Goal: Transaction & Acquisition: Subscribe to service/newsletter

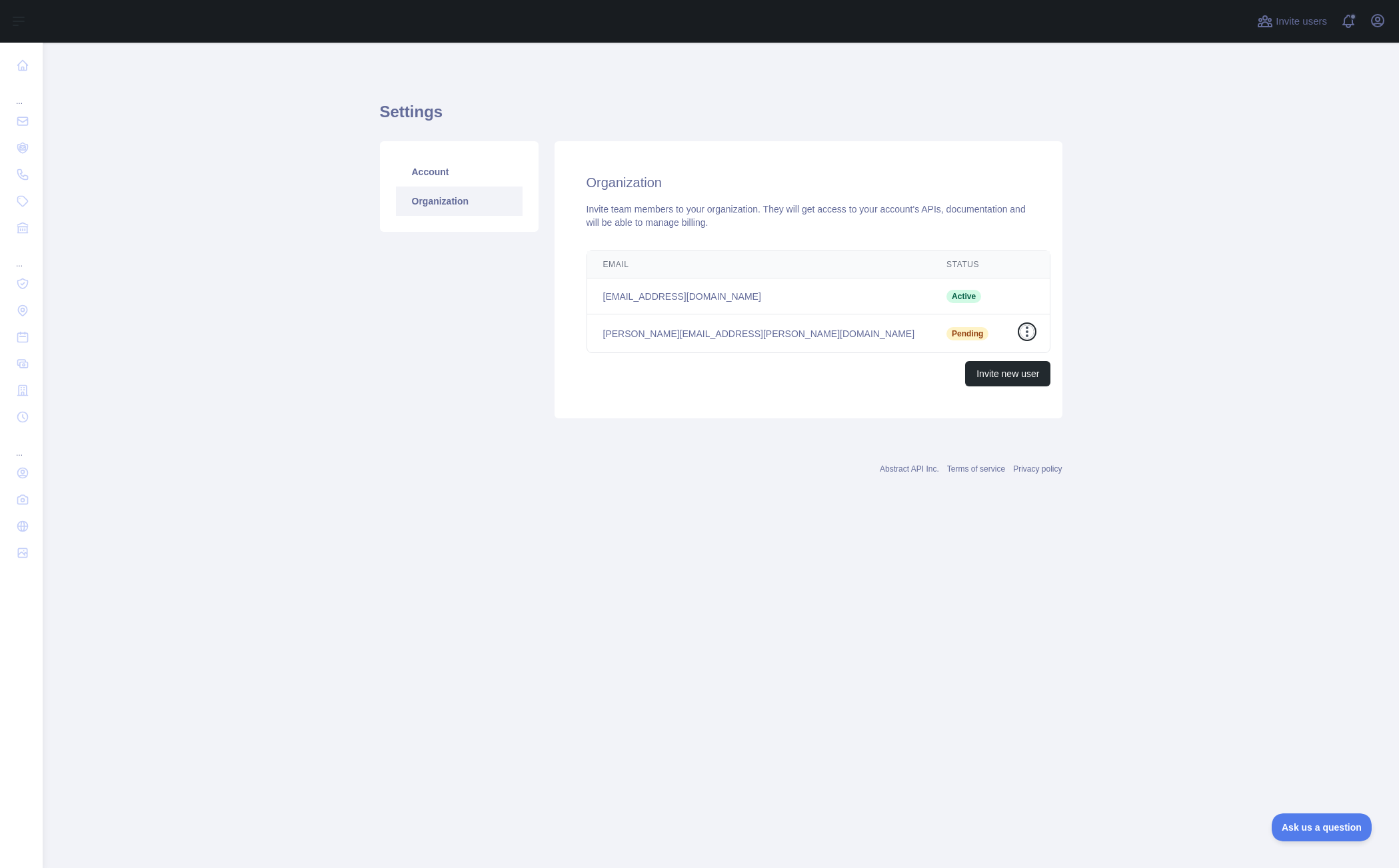
click at [1020, 331] on icon "button" at bounding box center [1027, 331] width 14 height 14
drag, startPoint x: 680, startPoint y: 407, endPoint x: 690, endPoint y: 398, distance: 13.5
click at [678, 409] on div "Organization Invite team members to your organization. They will get access to …" at bounding box center [808, 280] width 508 height 277
drag, startPoint x: 722, startPoint y: 334, endPoint x: 584, endPoint y: 338, distance: 138.1
click at [584, 338] on div "Email Status Edit min.liu@zigaflow.com Active tim.randall@zigaflow.com Pending …" at bounding box center [819, 318] width 507 height 146
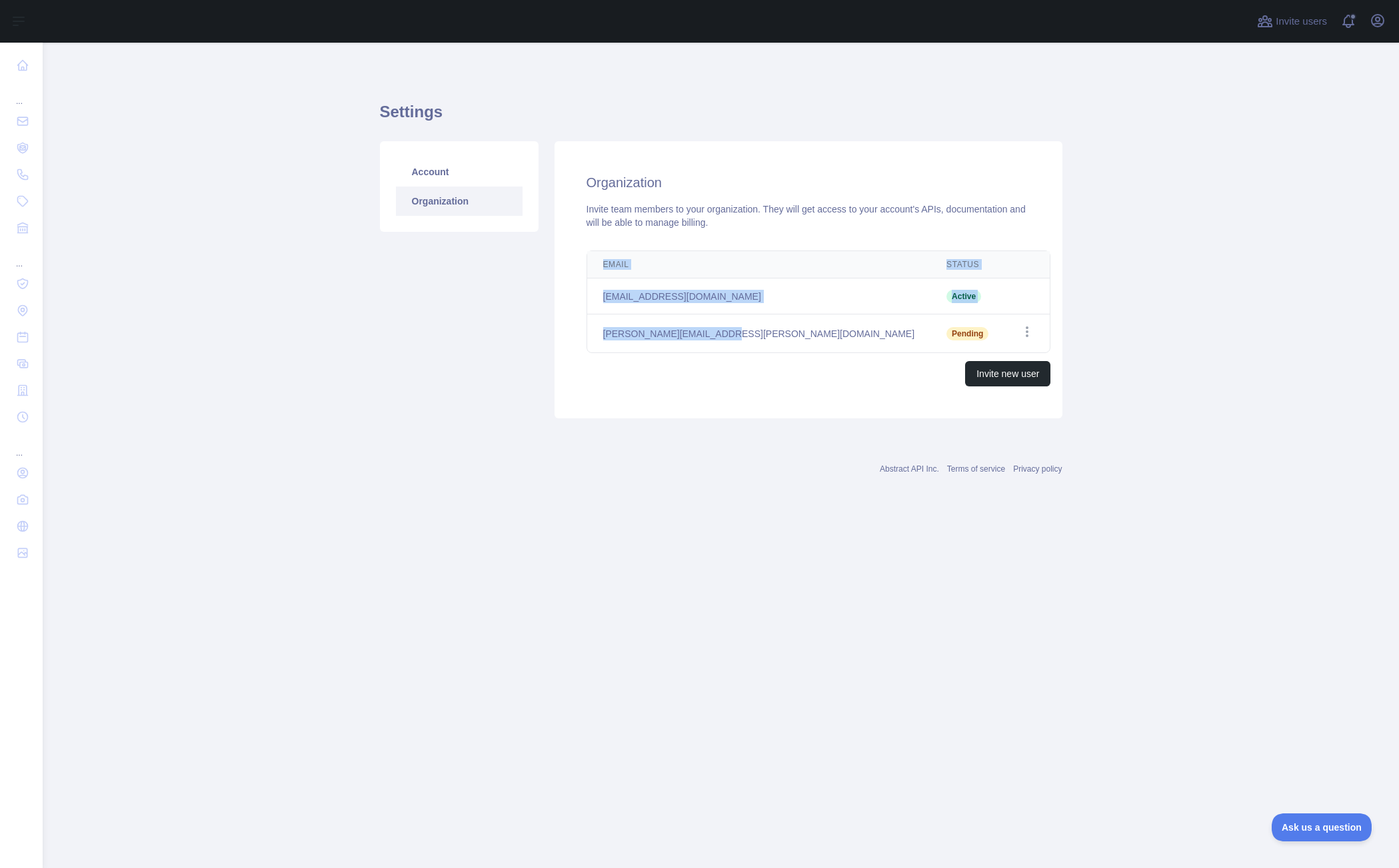
click at [851, 607] on main "Settings Account Organization Organization Invite team members to your organiza…" at bounding box center [720, 455] width 1356 height 825
click at [1015, 332] on td "Open options" at bounding box center [1027, 333] width 45 height 39
click at [1020, 333] on icon "button" at bounding box center [1027, 331] width 14 height 14
click at [915, 383] on button "Cancel Invite" at bounding box center [959, 388] width 149 height 24
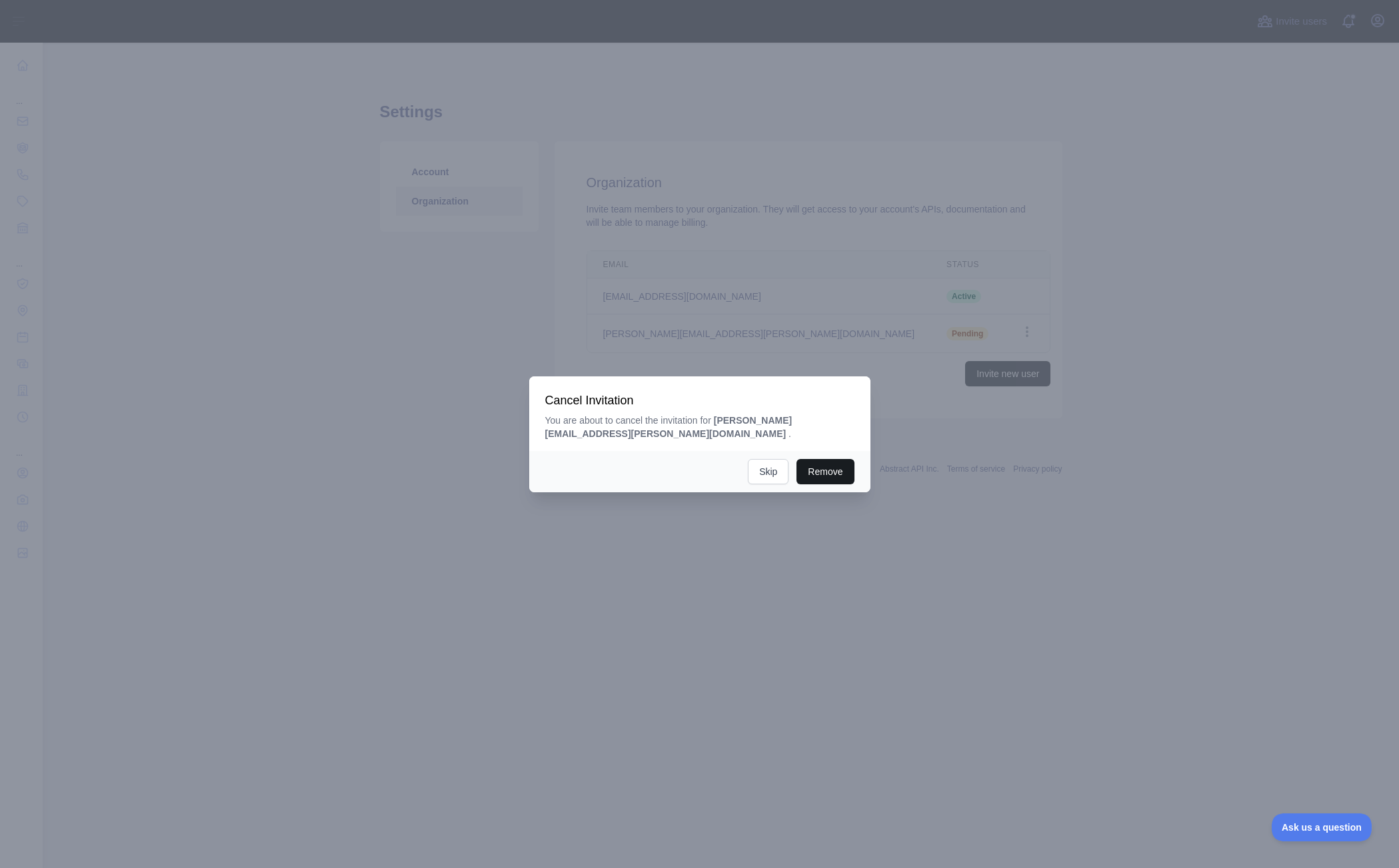
click at [822, 466] on button "Remove" at bounding box center [825, 472] width 57 height 25
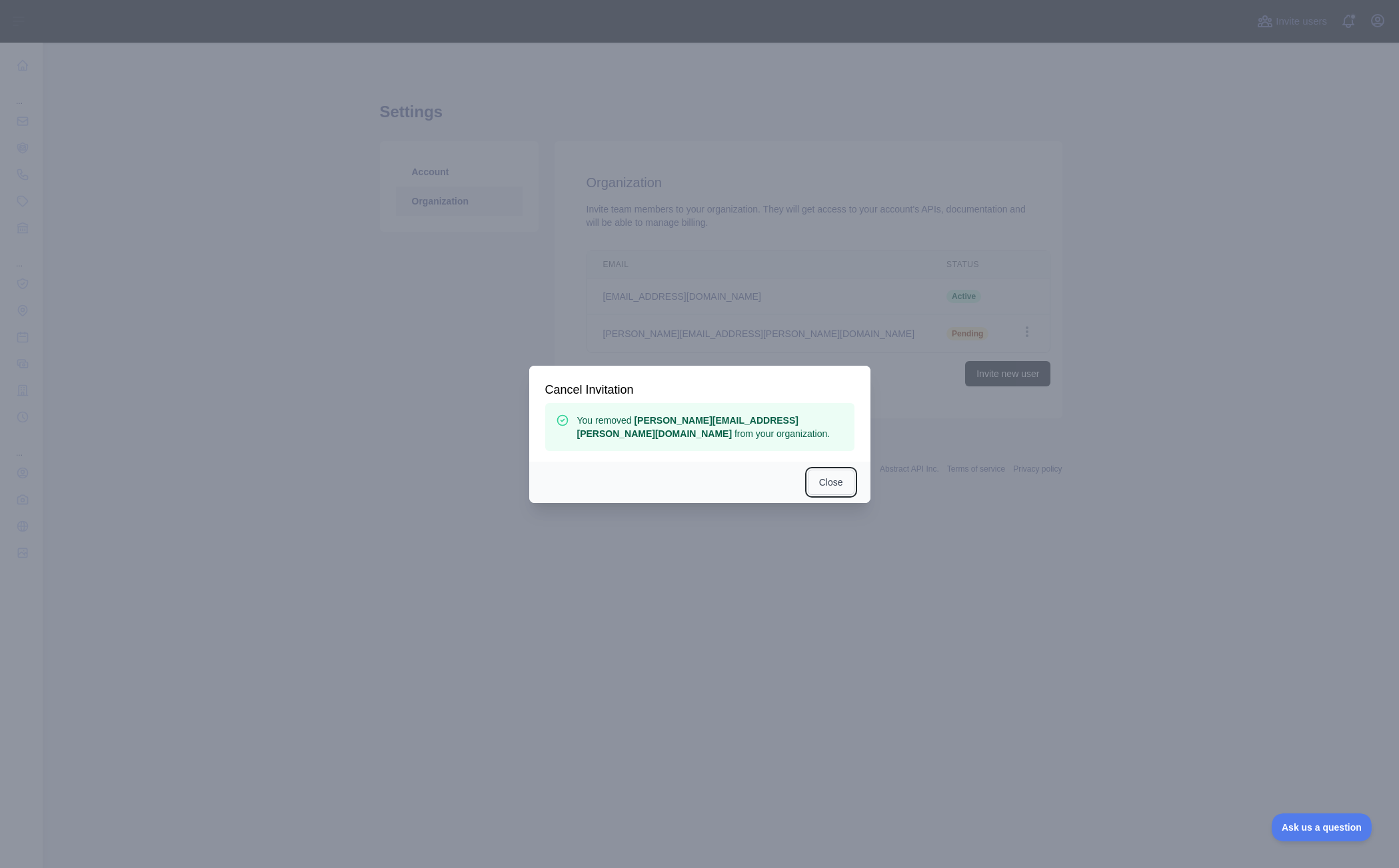
click at [836, 478] on button "Close" at bounding box center [830, 482] width 46 height 25
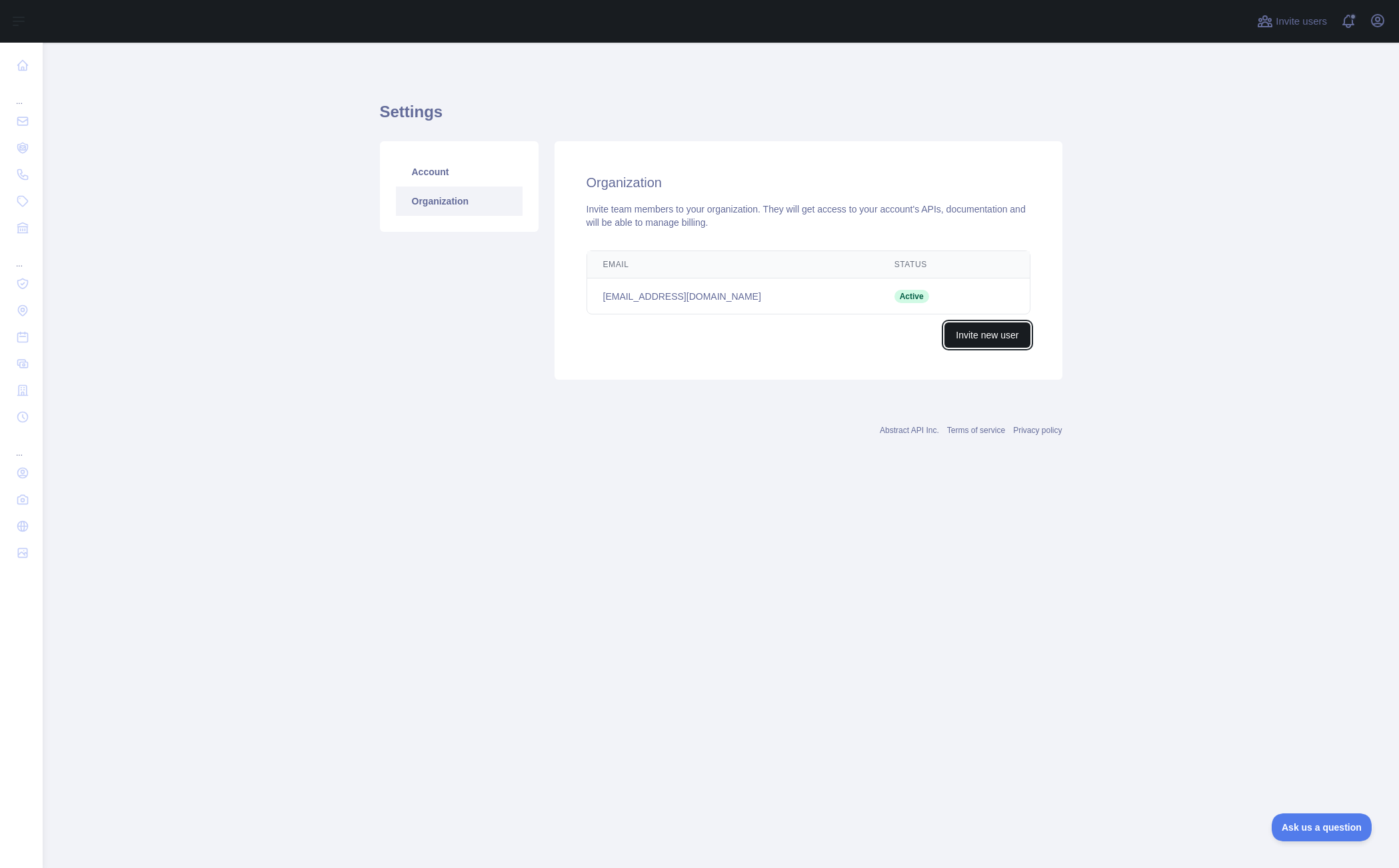
click at [985, 336] on button "Invite new user" at bounding box center [987, 335] width 85 height 25
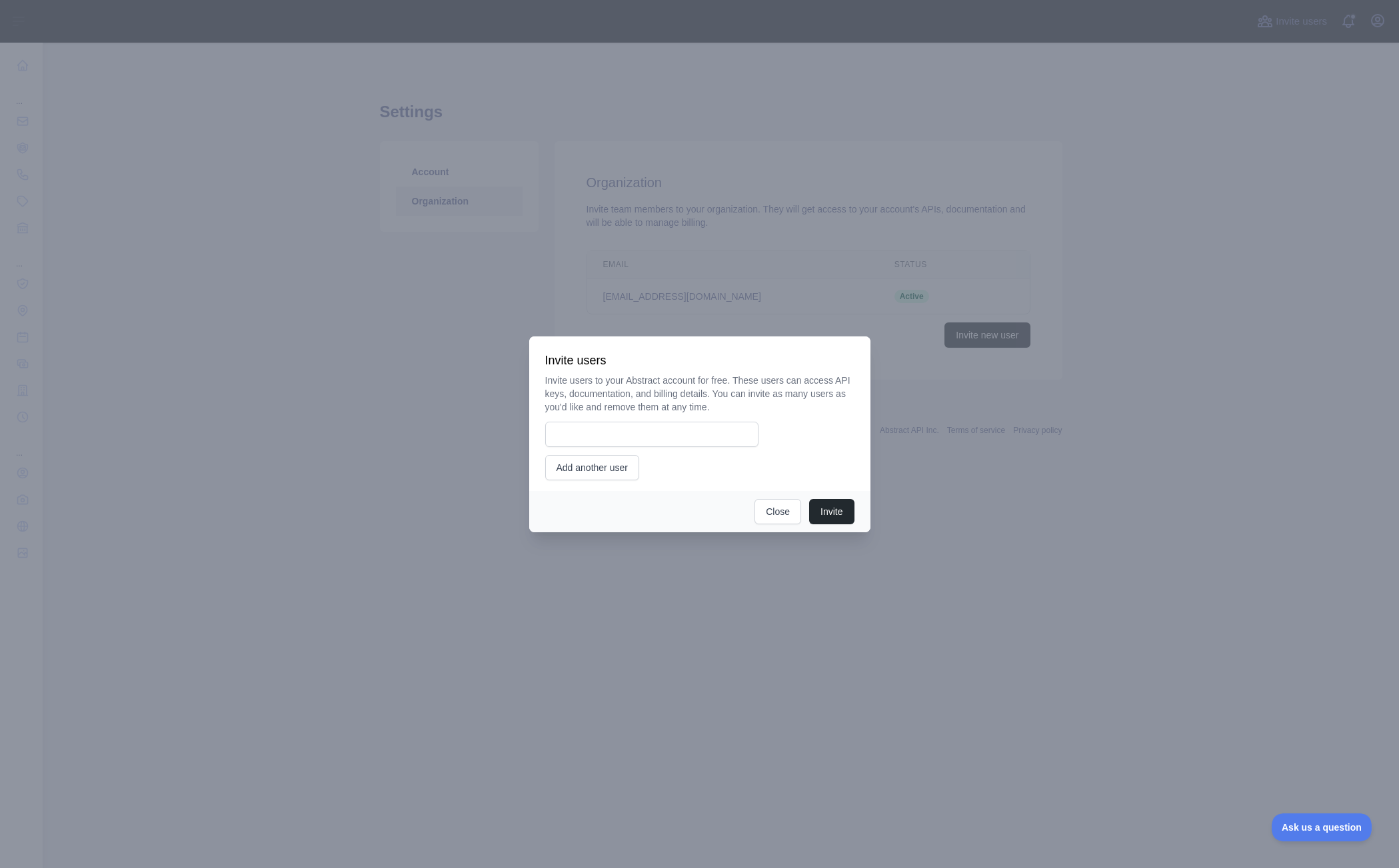
click at [222, 369] on div at bounding box center [700, 434] width 1399 height 868
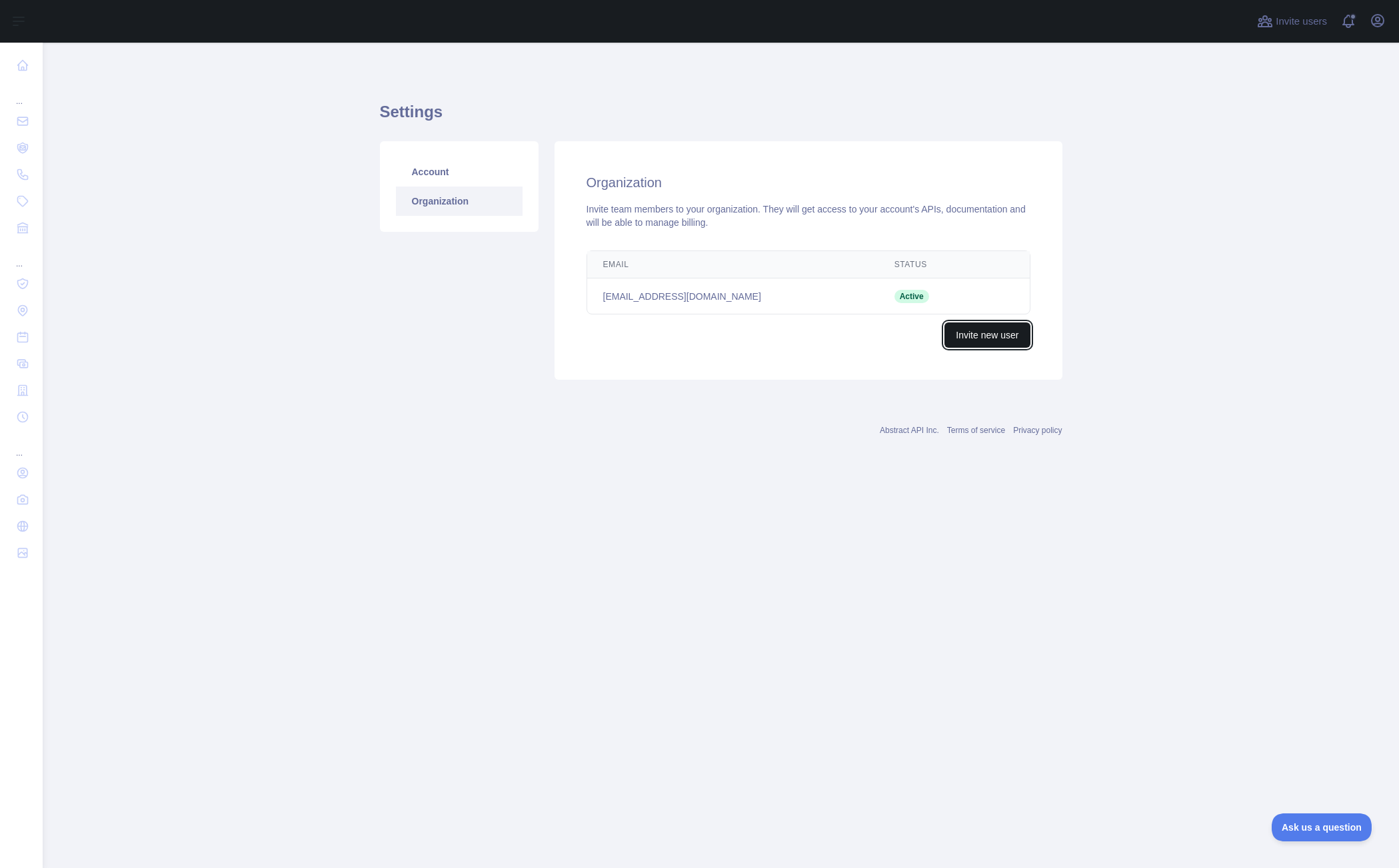
click at [1011, 336] on button "Invite new user" at bounding box center [987, 335] width 85 height 25
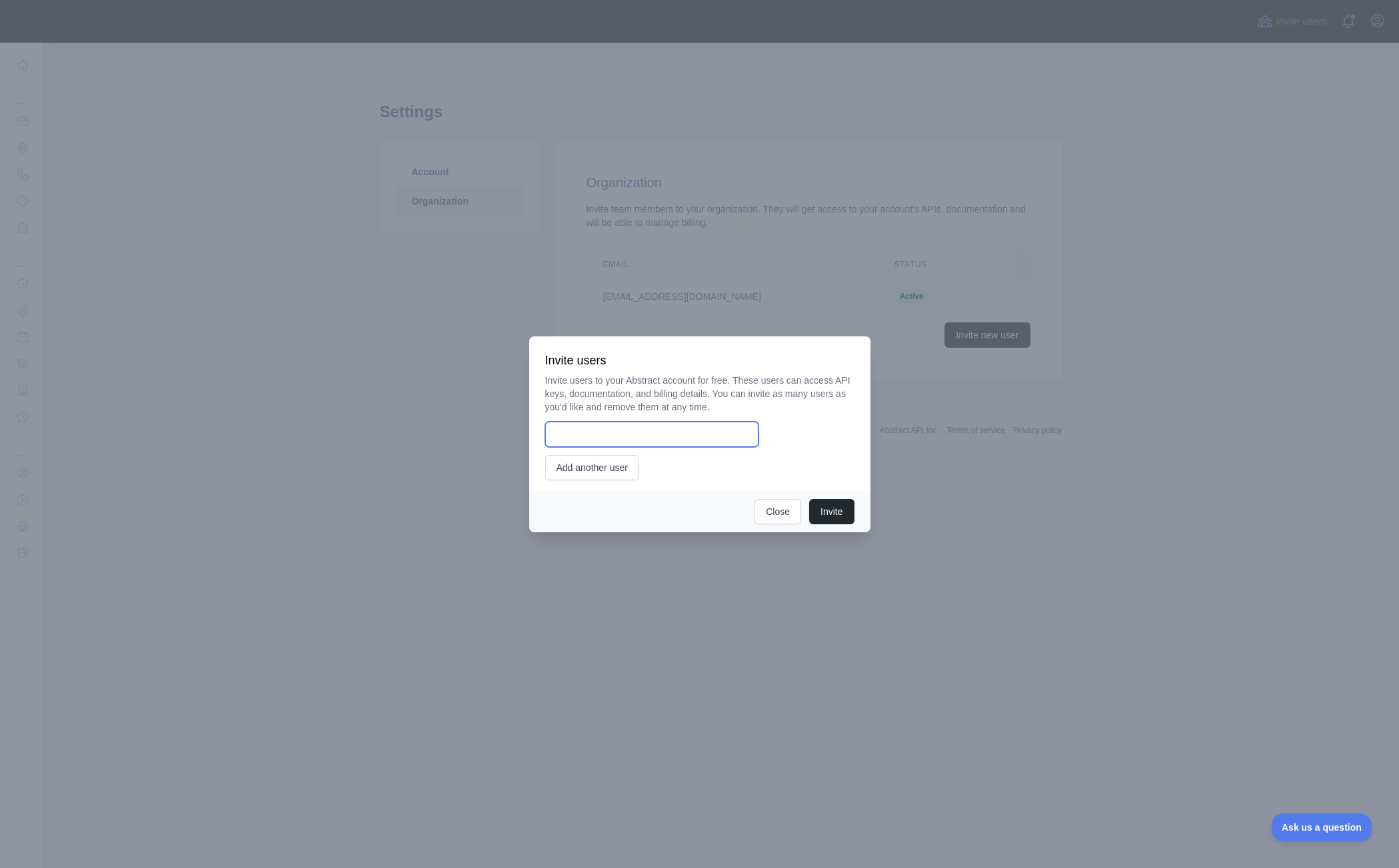
click at [681, 434] on input "email" at bounding box center [651, 434] width 213 height 25
paste input "**********"
type input "**********"
click at [812, 429] on div "**********" at bounding box center [700, 434] width 309 height 25
click at [842, 518] on button "Invite" at bounding box center [831, 512] width 45 height 25
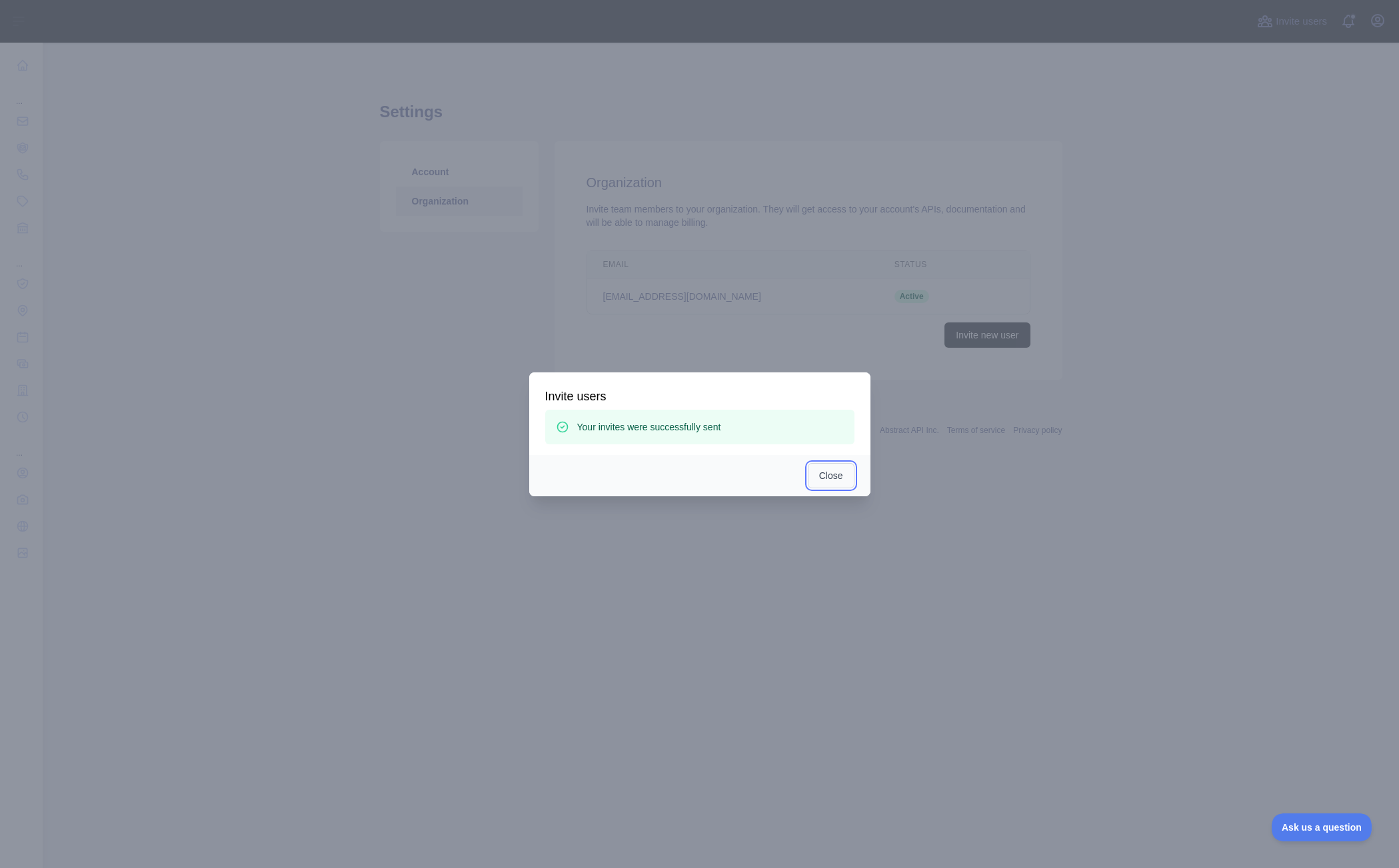
click at [837, 481] on button "Close" at bounding box center [830, 476] width 46 height 25
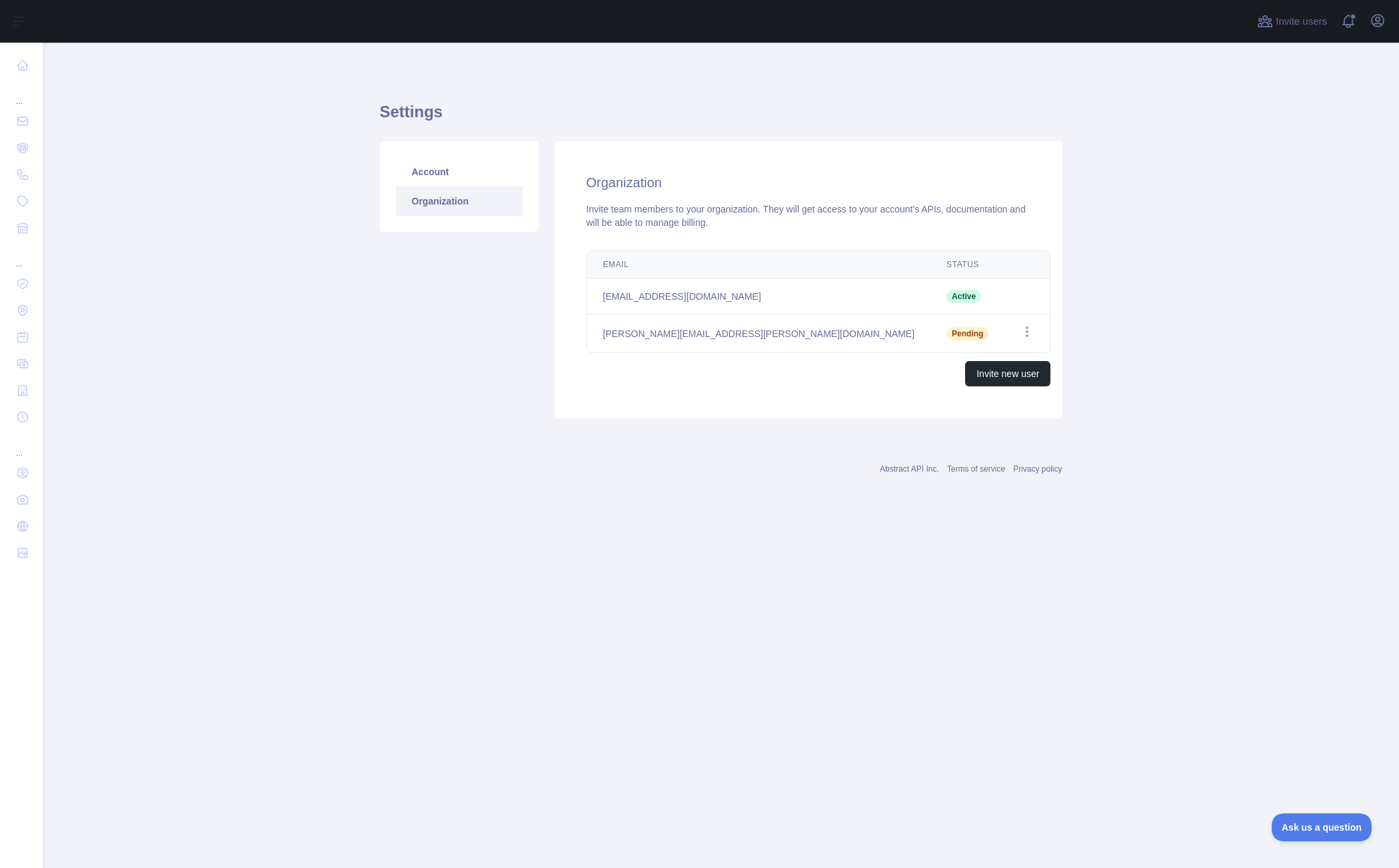
click at [748, 387] on div "Email Status Edit min.liu@zigaflow.com Active tim.randall@zigaflow.com Pending …" at bounding box center [819, 318] width 507 height 146
drag, startPoint x: 732, startPoint y: 225, endPoint x: 590, endPoint y: 205, distance: 143.4
click at [590, 205] on div "Invite team members to your organization. They will get access to your account'…" at bounding box center [809, 215] width 444 height 26
click at [786, 223] on div "Invite team members to your organization. They will get access to your account'…" at bounding box center [809, 215] width 444 height 26
drag, startPoint x: 769, startPoint y: 224, endPoint x: 558, endPoint y: 206, distance: 211.8
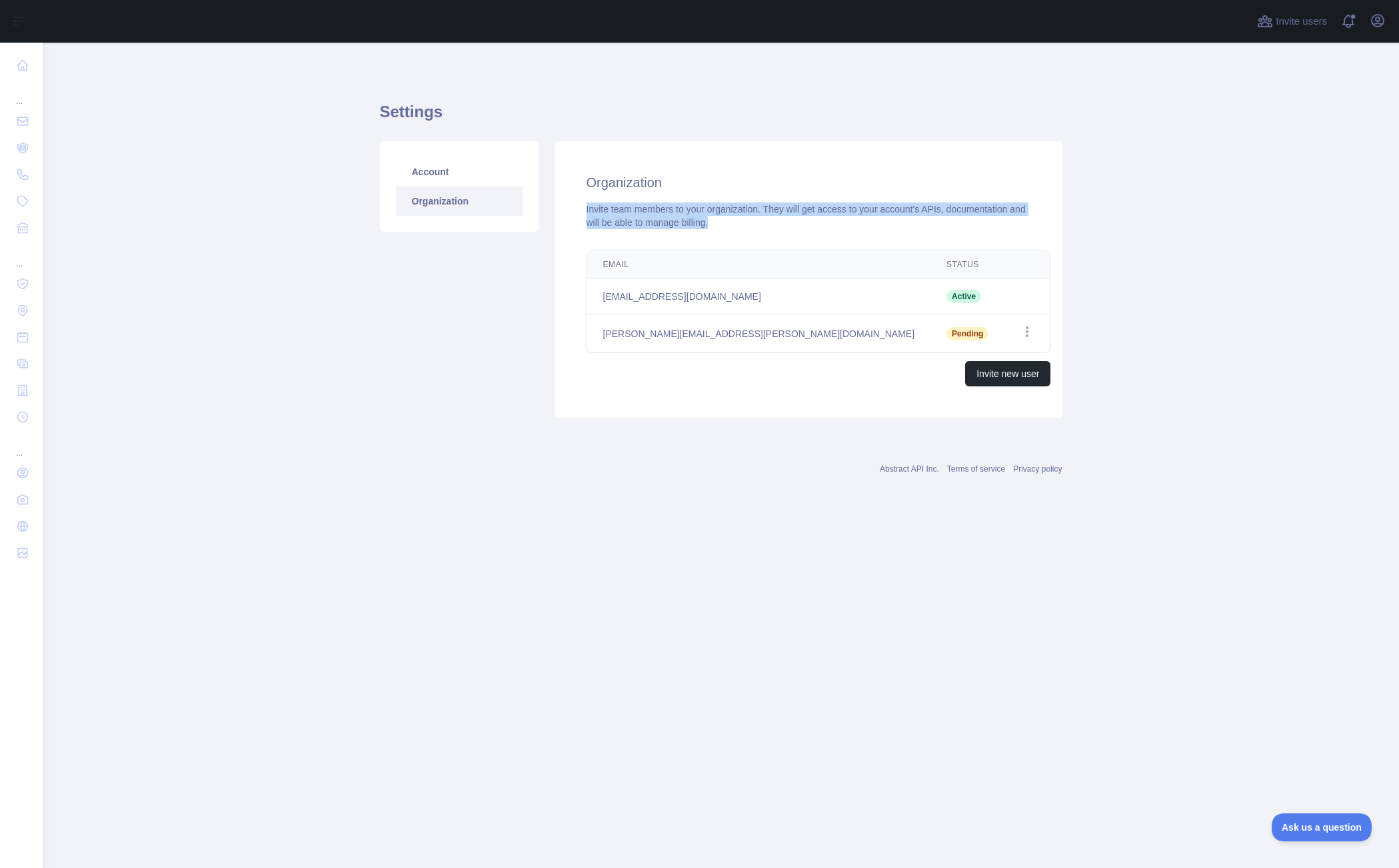
click at [558, 206] on div "Organization Invite team members to your organization. They will get access to …" at bounding box center [808, 280] width 508 height 277
click at [858, 206] on div "Invite team members to your organization. They will get access to your account'…" at bounding box center [809, 215] width 444 height 26
click at [335, 199] on main "Settings Account Organization Organization Invite team members to your organiza…" at bounding box center [720, 455] width 1356 height 825
click at [440, 170] on link "Account" at bounding box center [459, 172] width 126 height 29
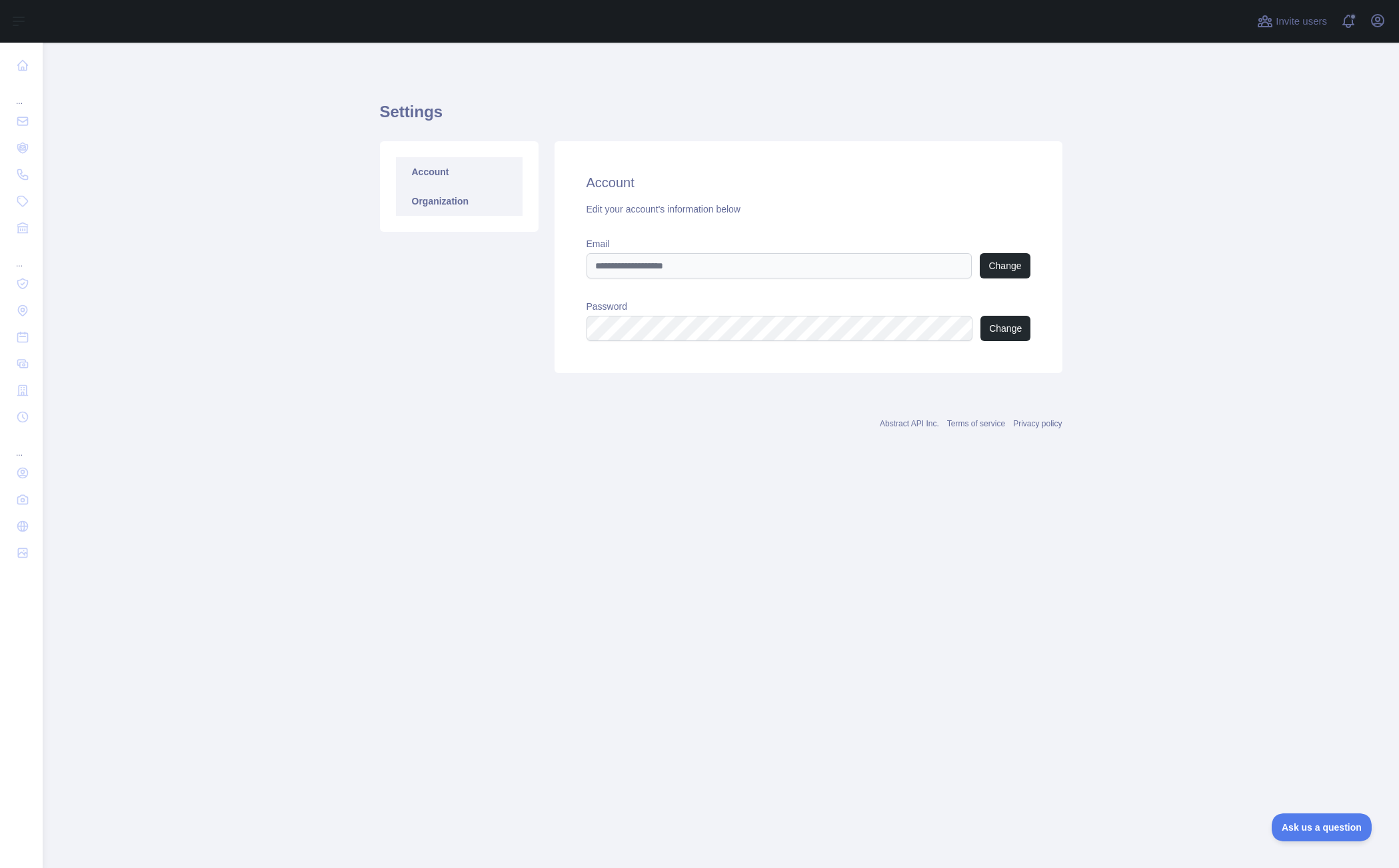
click at [447, 193] on link "Organization" at bounding box center [459, 201] width 126 height 29
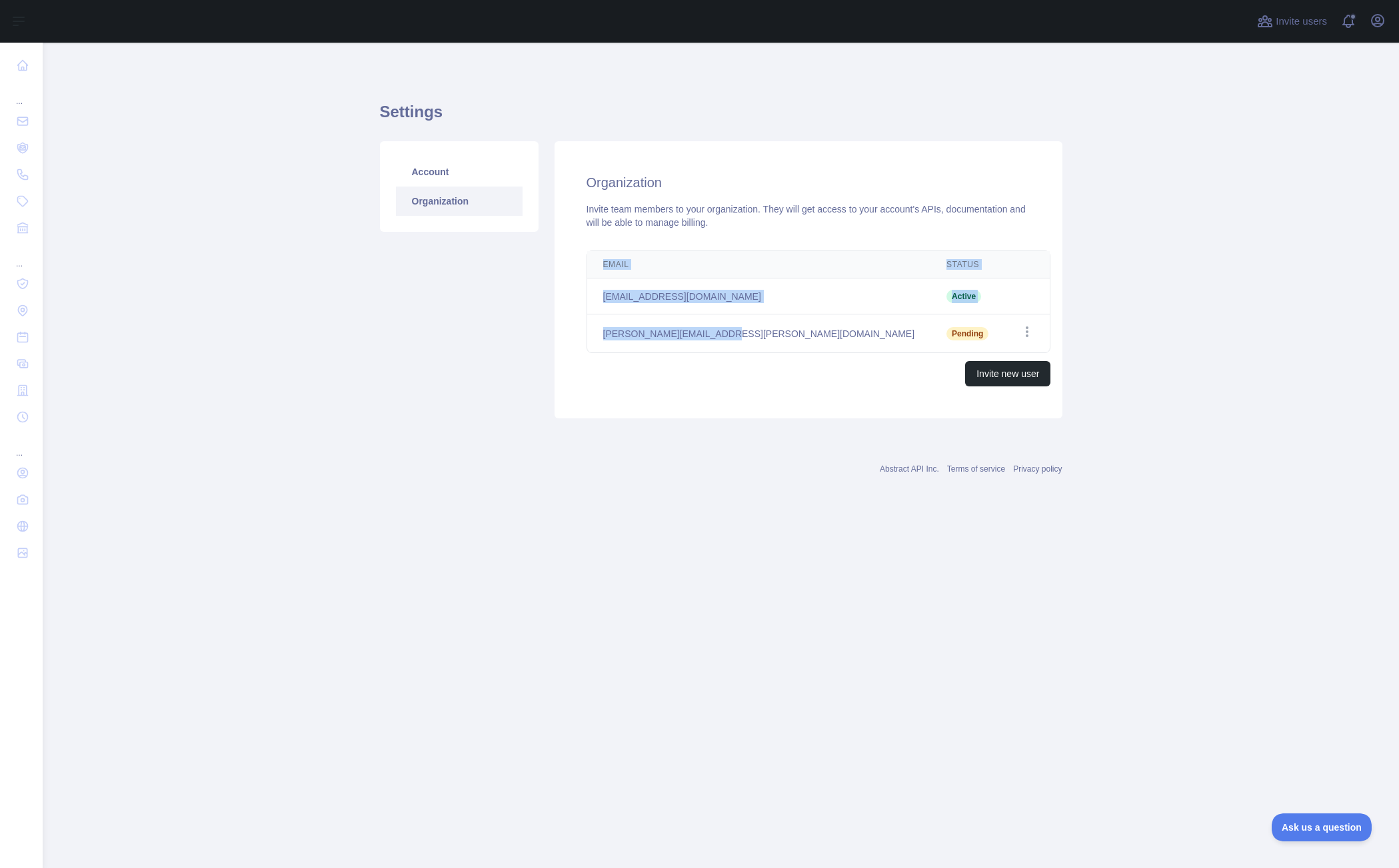
drag, startPoint x: 724, startPoint y: 331, endPoint x: 568, endPoint y: 330, distance: 156.0
click at [568, 330] on div "Email Status Edit min.liu@zigaflow.com Active tim.randall@zigaflow.com Pending …" at bounding box center [819, 318] width 507 height 146
click at [736, 397] on div "Organization Invite team members to your organization. They will get access to …" at bounding box center [808, 280] width 508 height 277
click at [421, 301] on div "Account Organization" at bounding box center [459, 280] width 174 height 277
click at [487, 301] on div "Account Organization" at bounding box center [459, 280] width 174 height 277
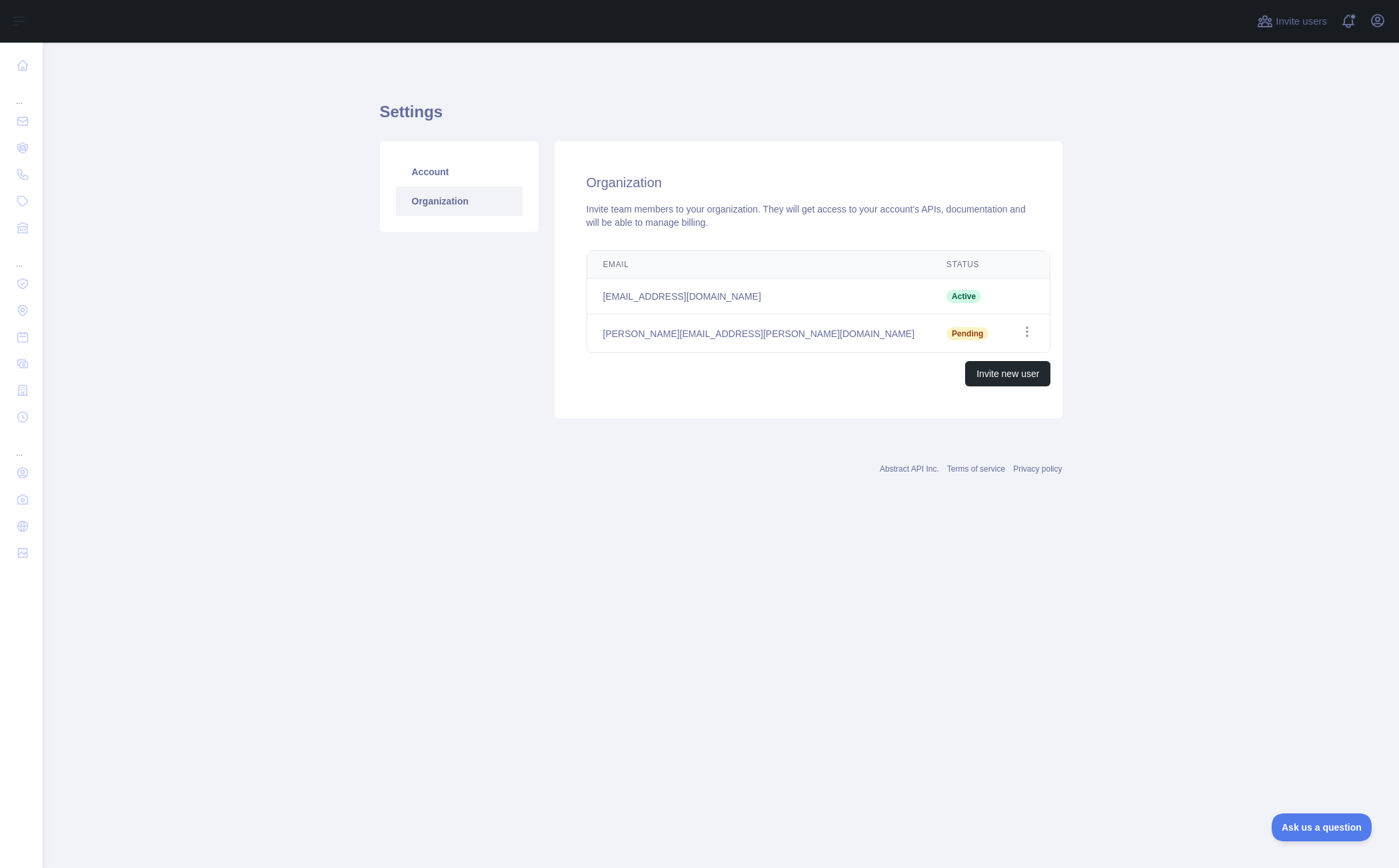
click at [207, 440] on main "Settings Account Organization Organization Invite team members to your organiza…" at bounding box center [720, 455] width 1356 height 825
click at [787, 371] on div "Invite new user" at bounding box center [819, 374] width 464 height 25
click at [786, 371] on div "Invite new user" at bounding box center [819, 374] width 464 height 25
click at [660, 119] on h1 "Settings" at bounding box center [720, 117] width 682 height 32
click at [457, 162] on link "Account" at bounding box center [459, 172] width 126 height 29
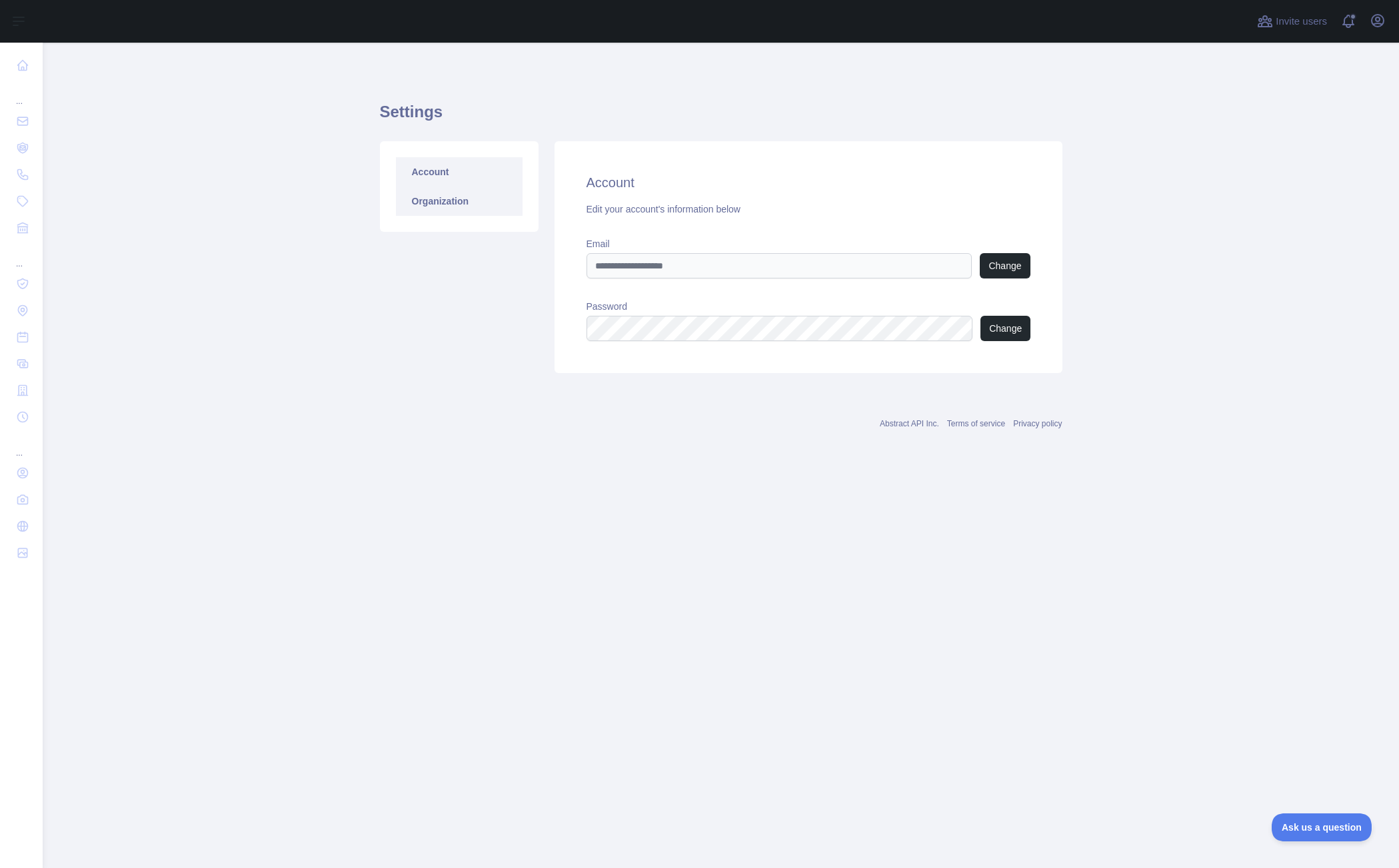
click at [440, 202] on link "Organization" at bounding box center [459, 201] width 126 height 29
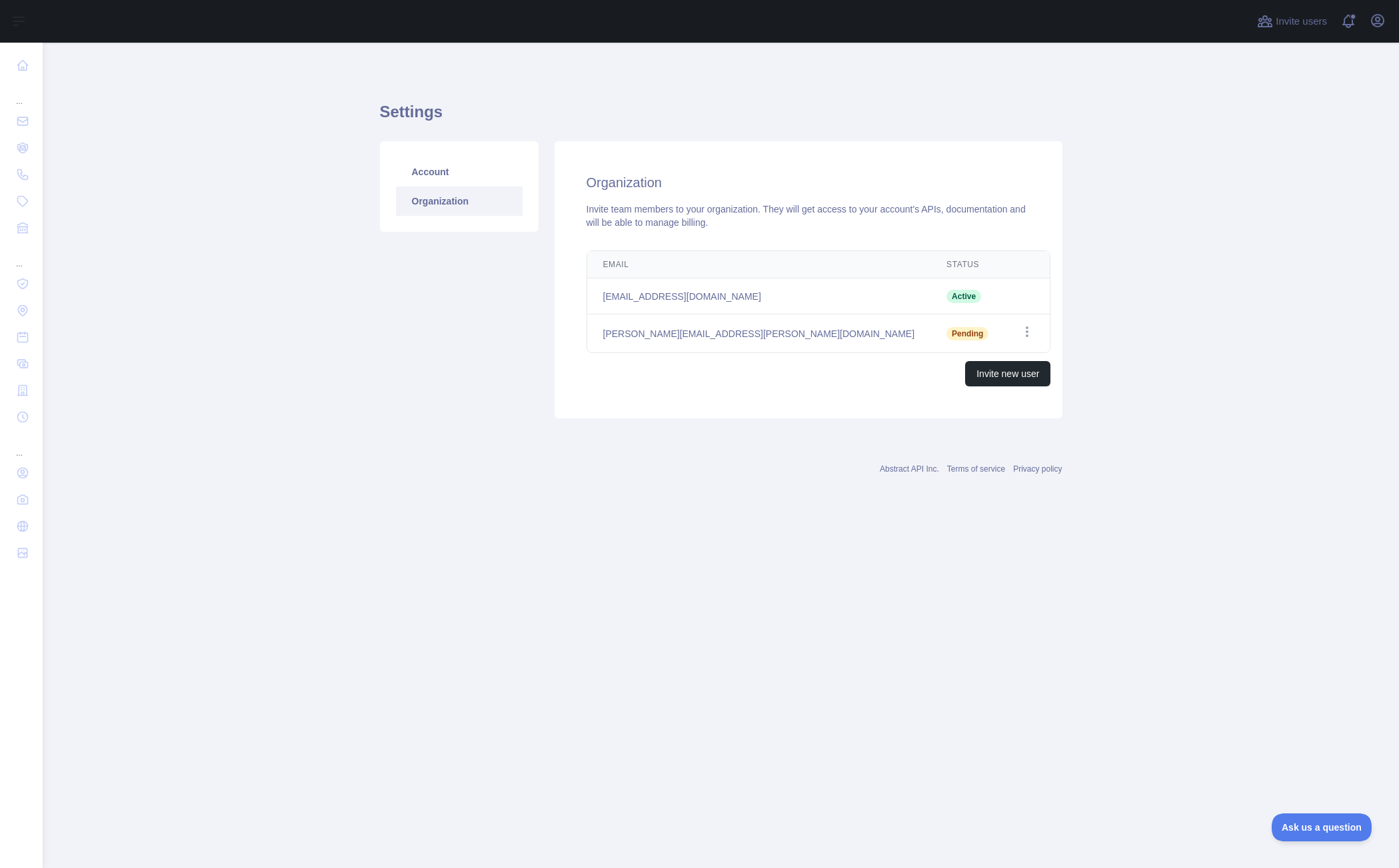
drag, startPoint x: 464, startPoint y: 450, endPoint x: 461, endPoint y: 467, distance: 17.3
click at [464, 450] on div "Abstract API Inc. Terms of service Privacy policy" at bounding box center [720, 460] width 682 height 48
click at [95, 385] on main "Settings Account Organization Organization Invite team members to your organiza…" at bounding box center [720, 455] width 1356 height 825
click at [237, 544] on main "Settings Account Organization Organization Invite team members to your organiza…" at bounding box center [720, 455] width 1356 height 825
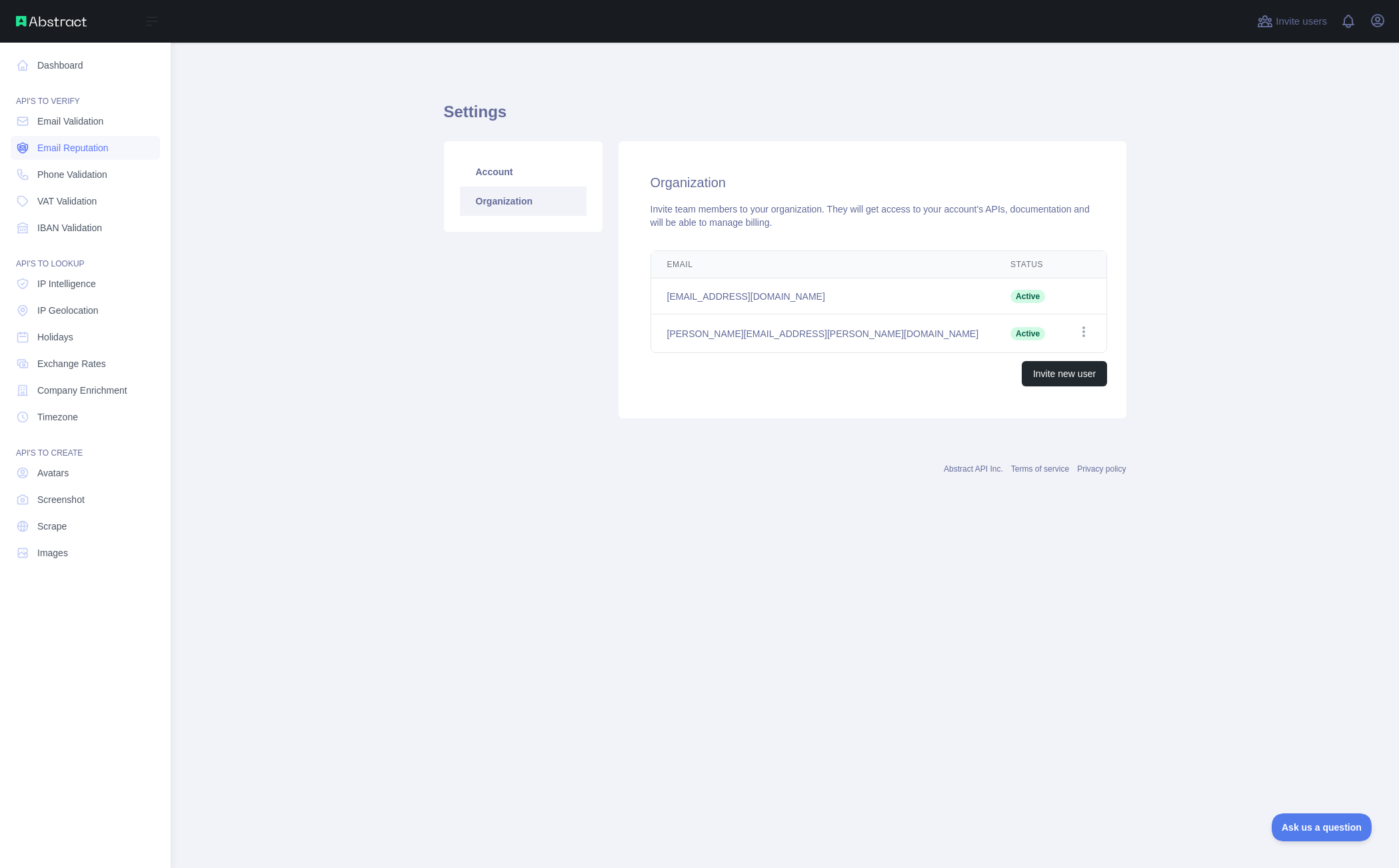
click at [72, 149] on span "Email Reputation" at bounding box center [73, 148] width 72 height 14
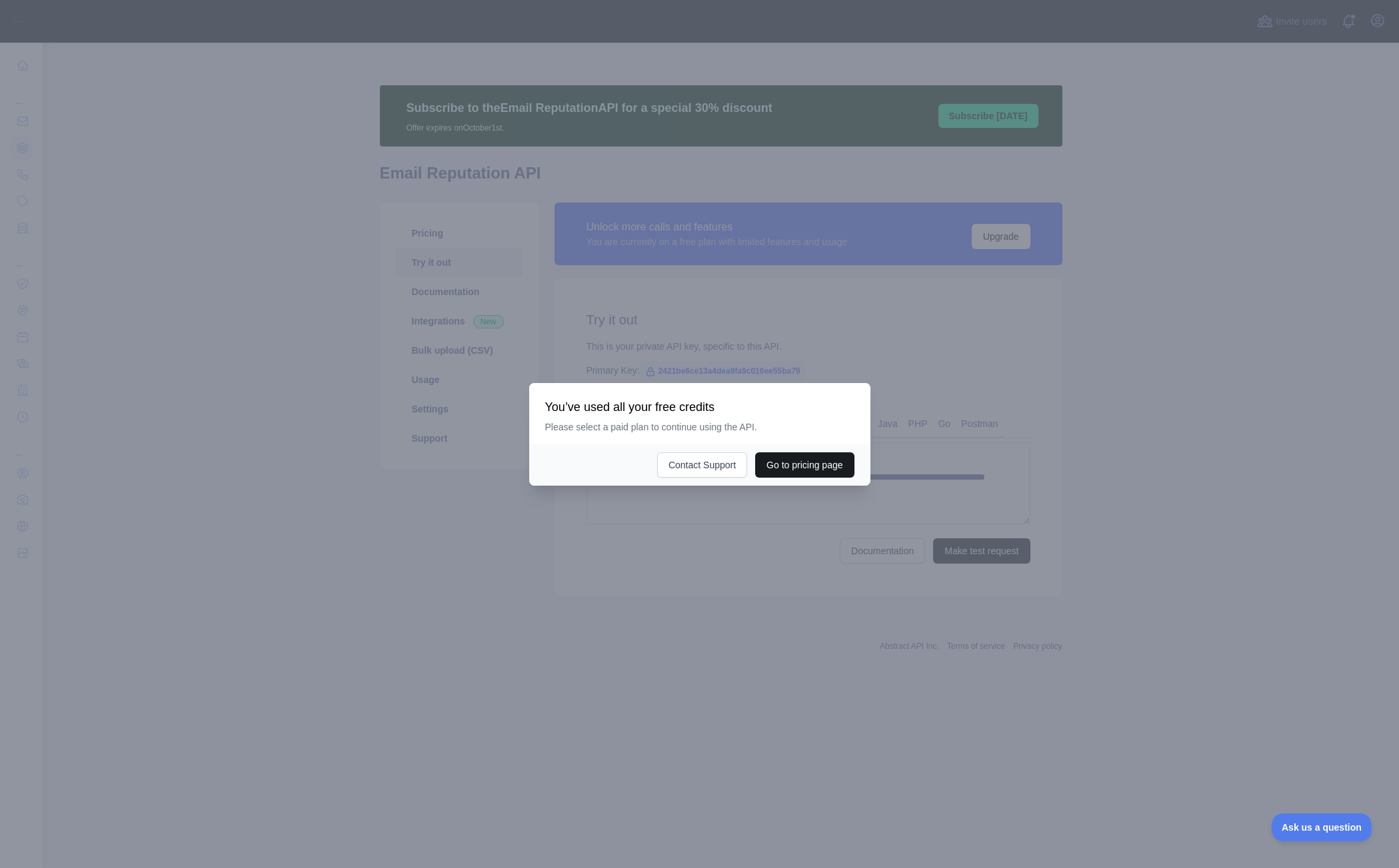
click at [795, 466] on button "Go to pricing page" at bounding box center [804, 465] width 99 height 25
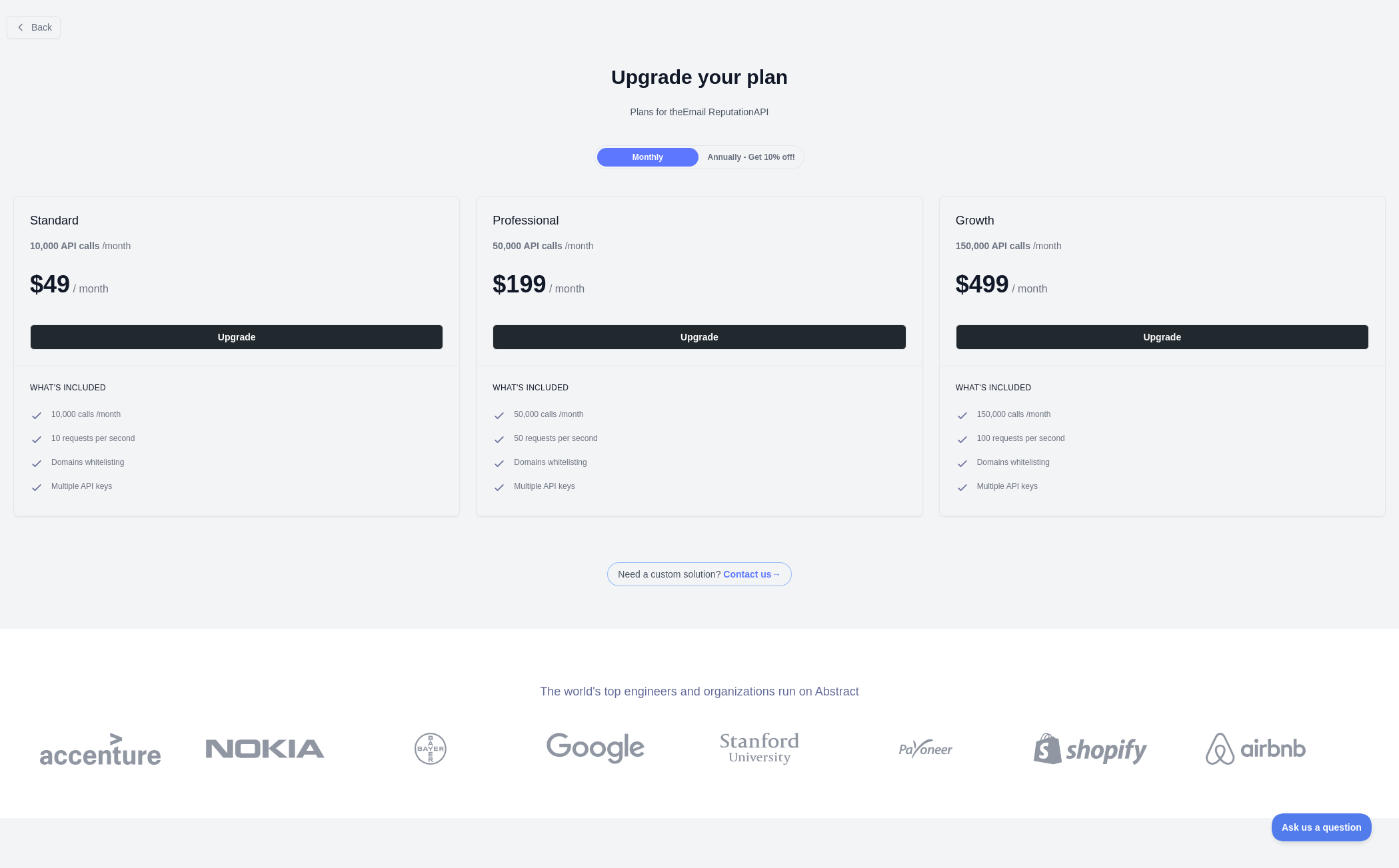
click at [735, 157] on span "Annually - Get 10% off!" at bounding box center [751, 157] width 87 height 9
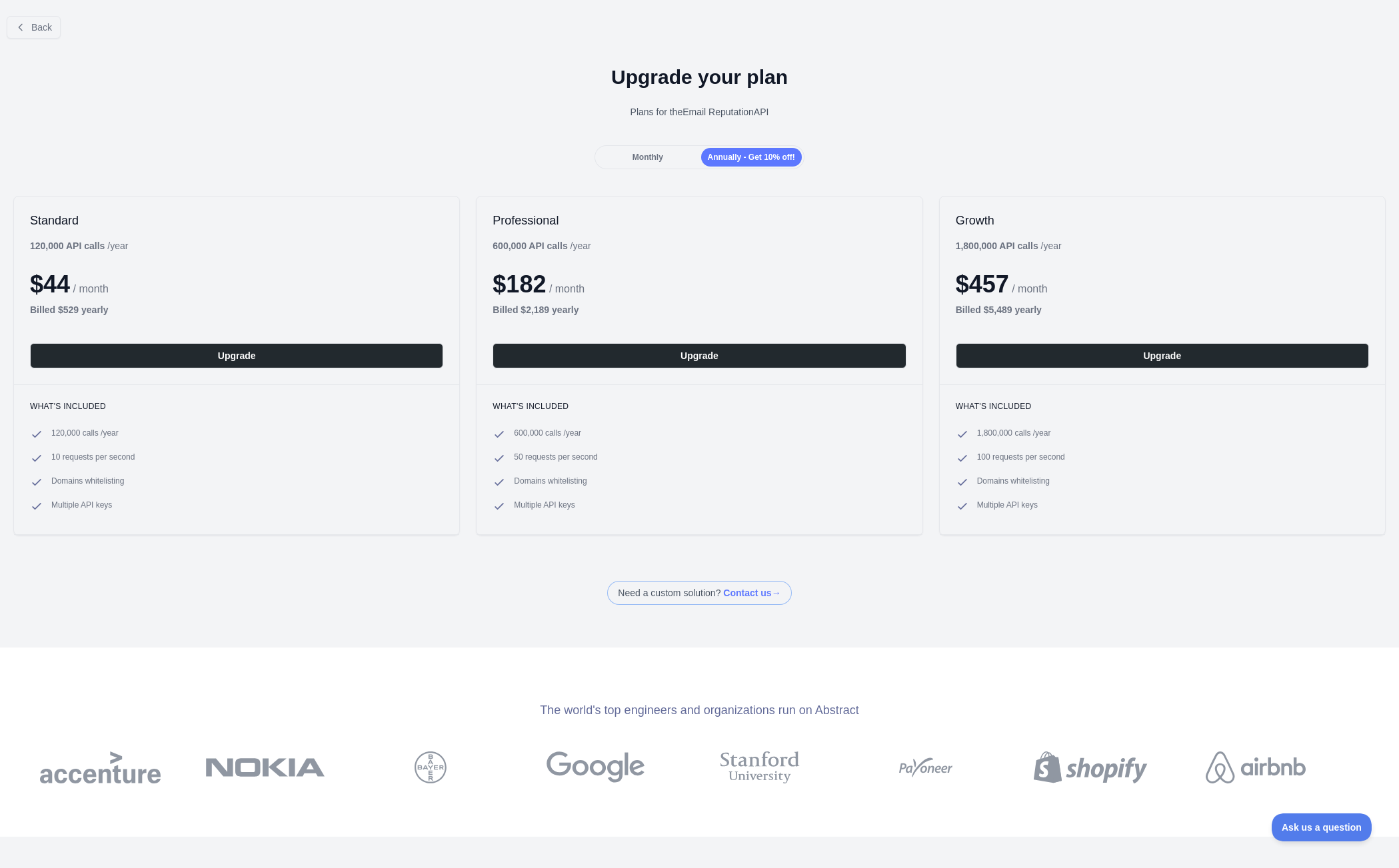
click at [634, 158] on span "Monthly" at bounding box center [648, 157] width 31 height 9
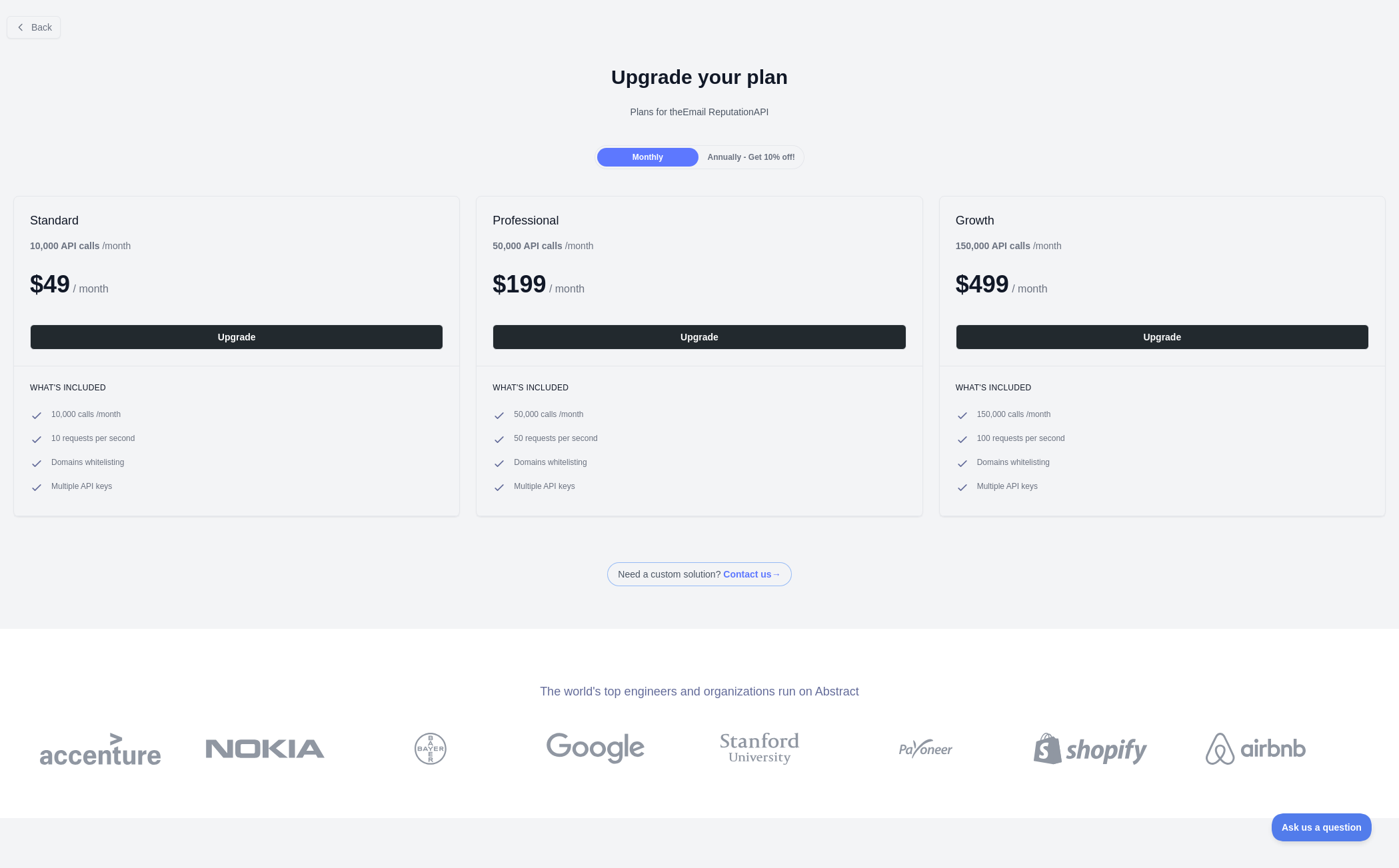
click at [481, 152] on div "Monthly Annually - Get 10% off!" at bounding box center [700, 157] width 1399 height 24
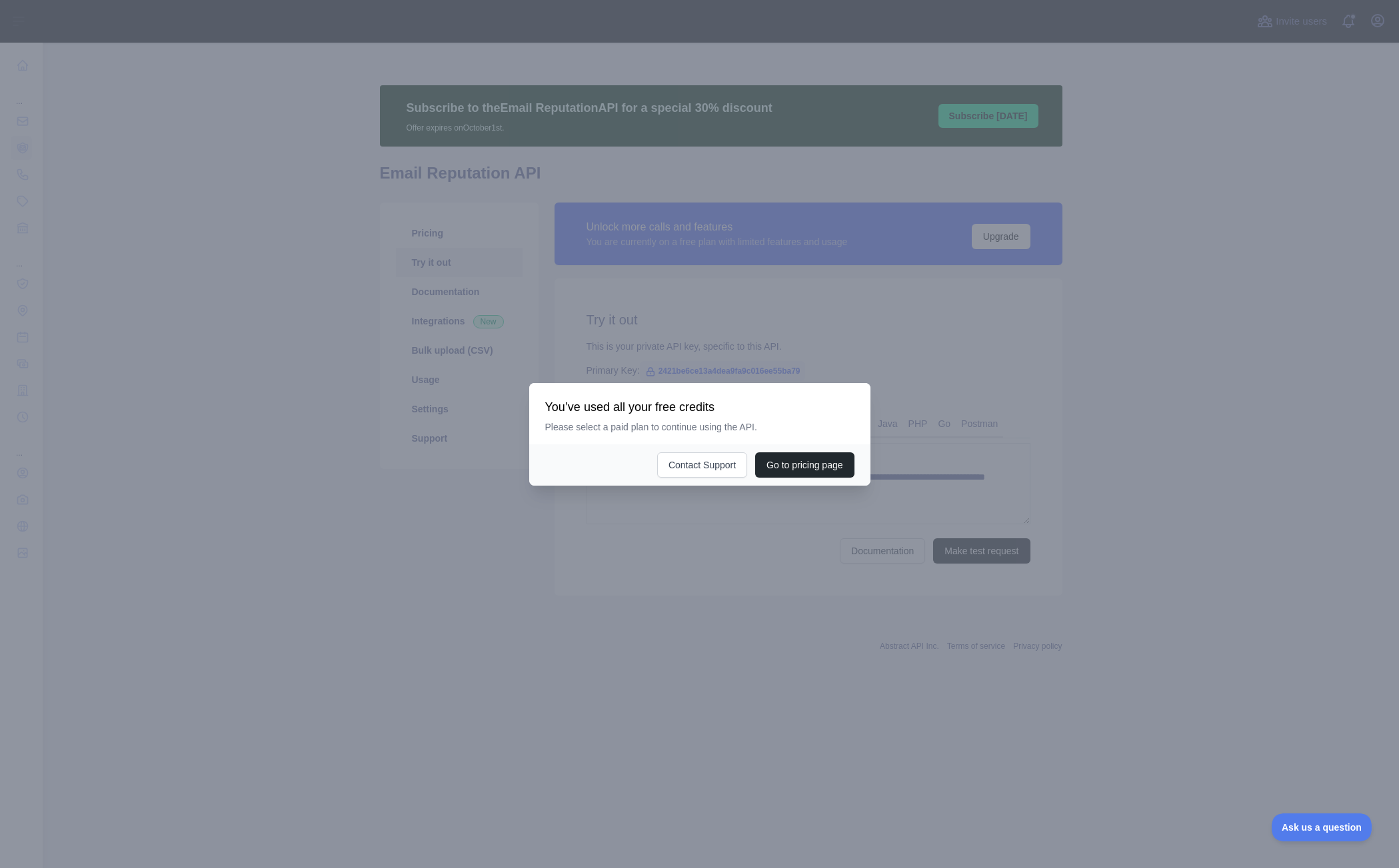
click at [325, 504] on div at bounding box center [700, 434] width 1399 height 868
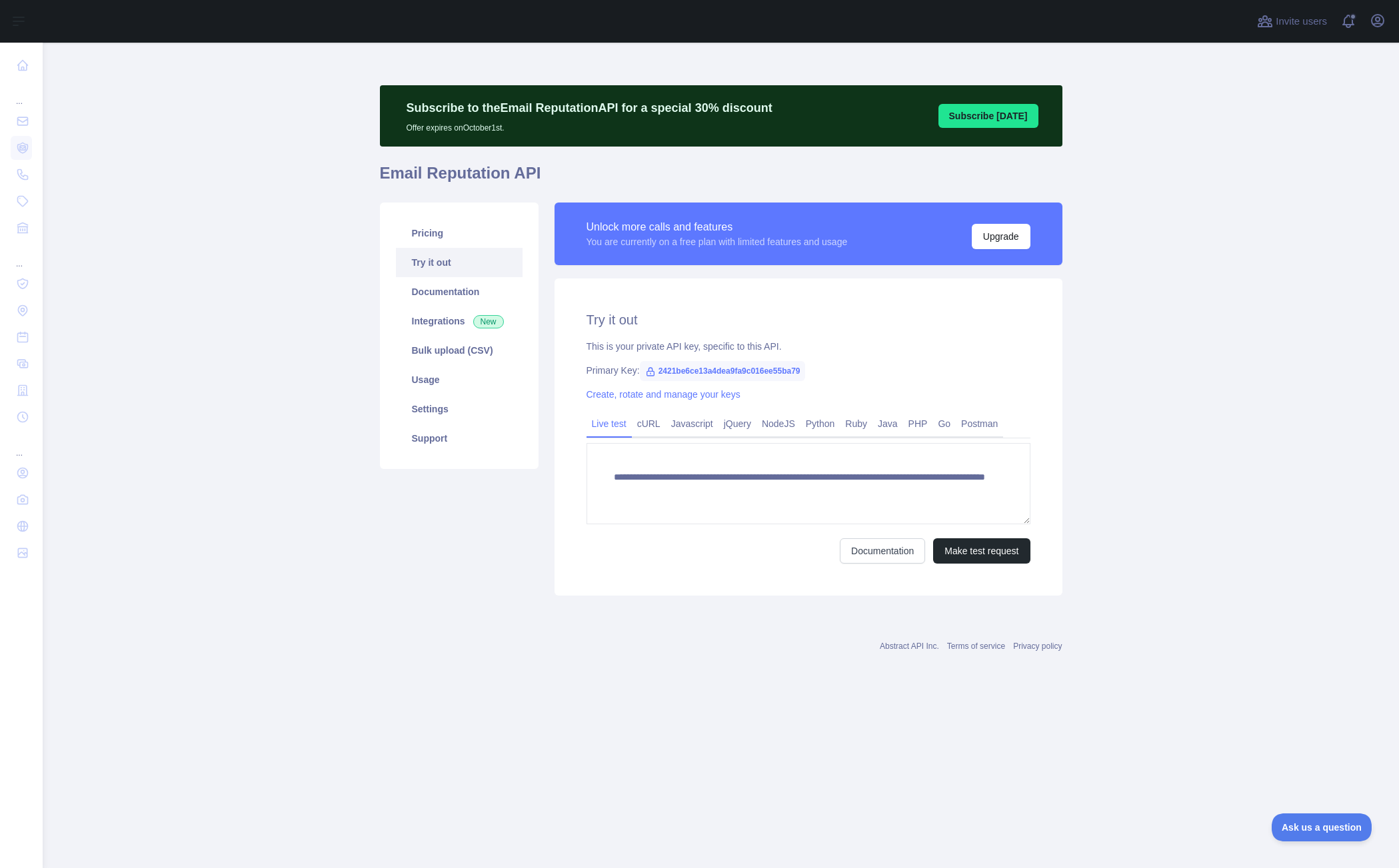
click at [173, 305] on main "**********" at bounding box center [720, 455] width 1356 height 825
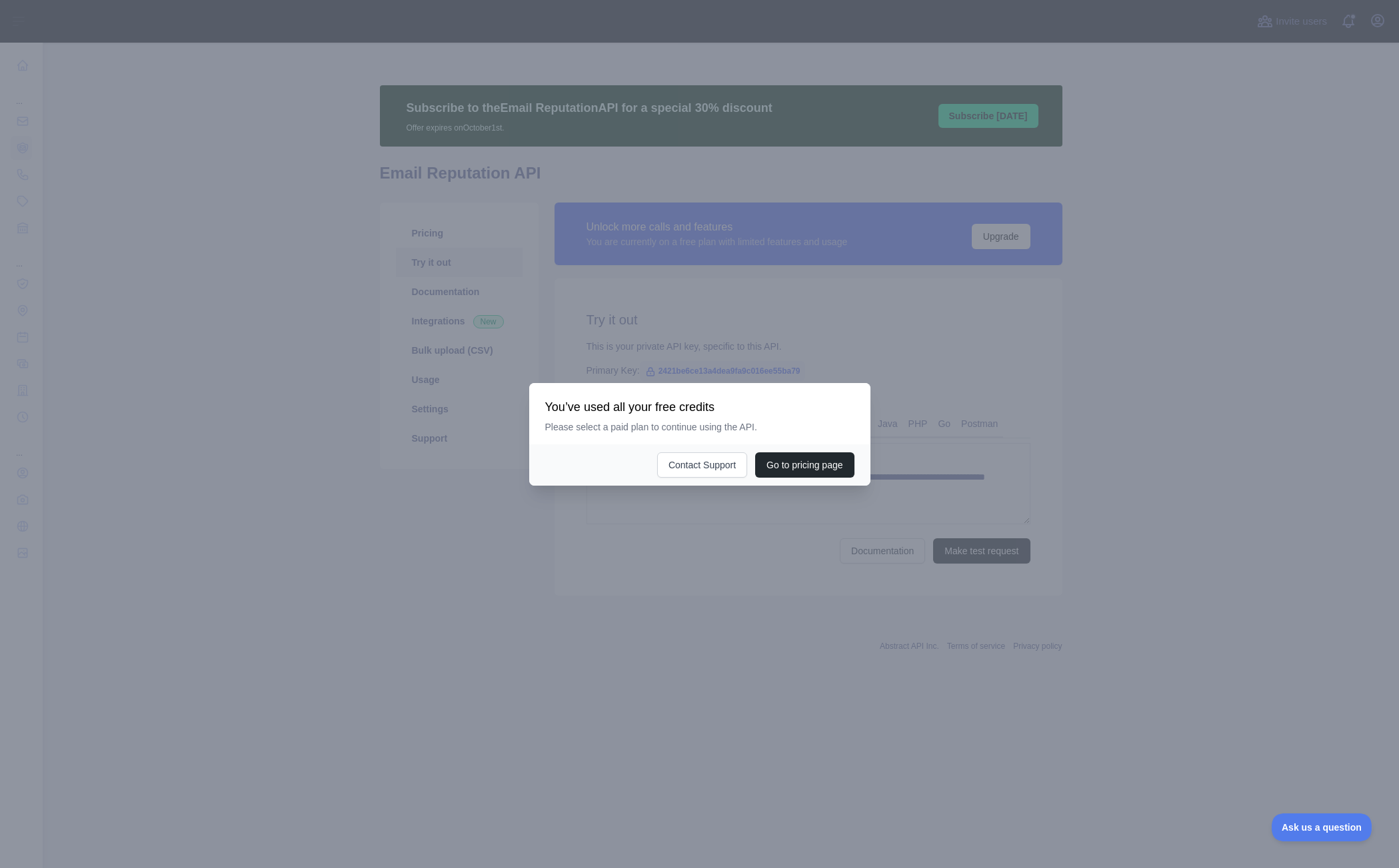
click at [253, 290] on div at bounding box center [700, 434] width 1399 height 868
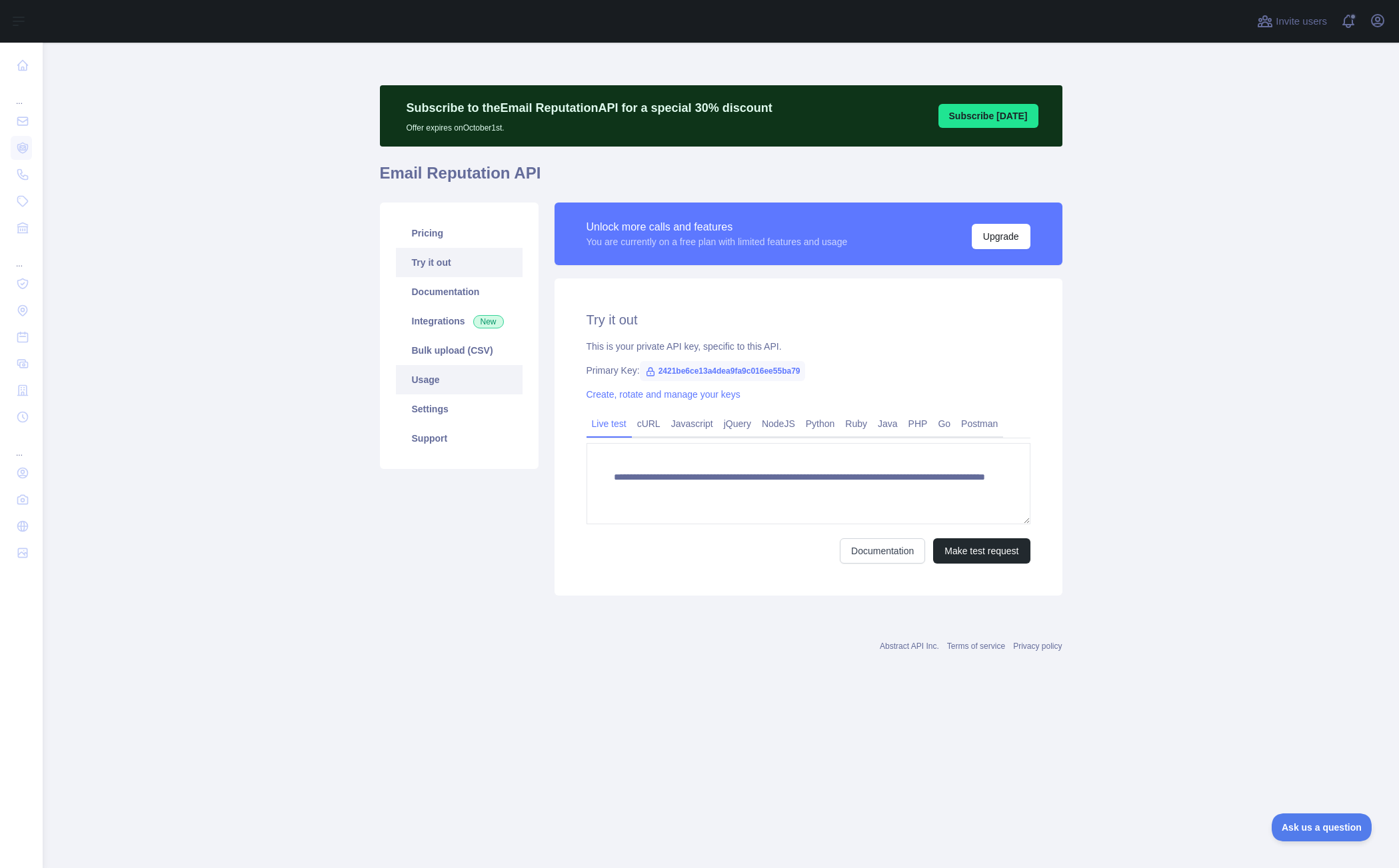
click at [434, 378] on link "Usage" at bounding box center [459, 380] width 126 height 29
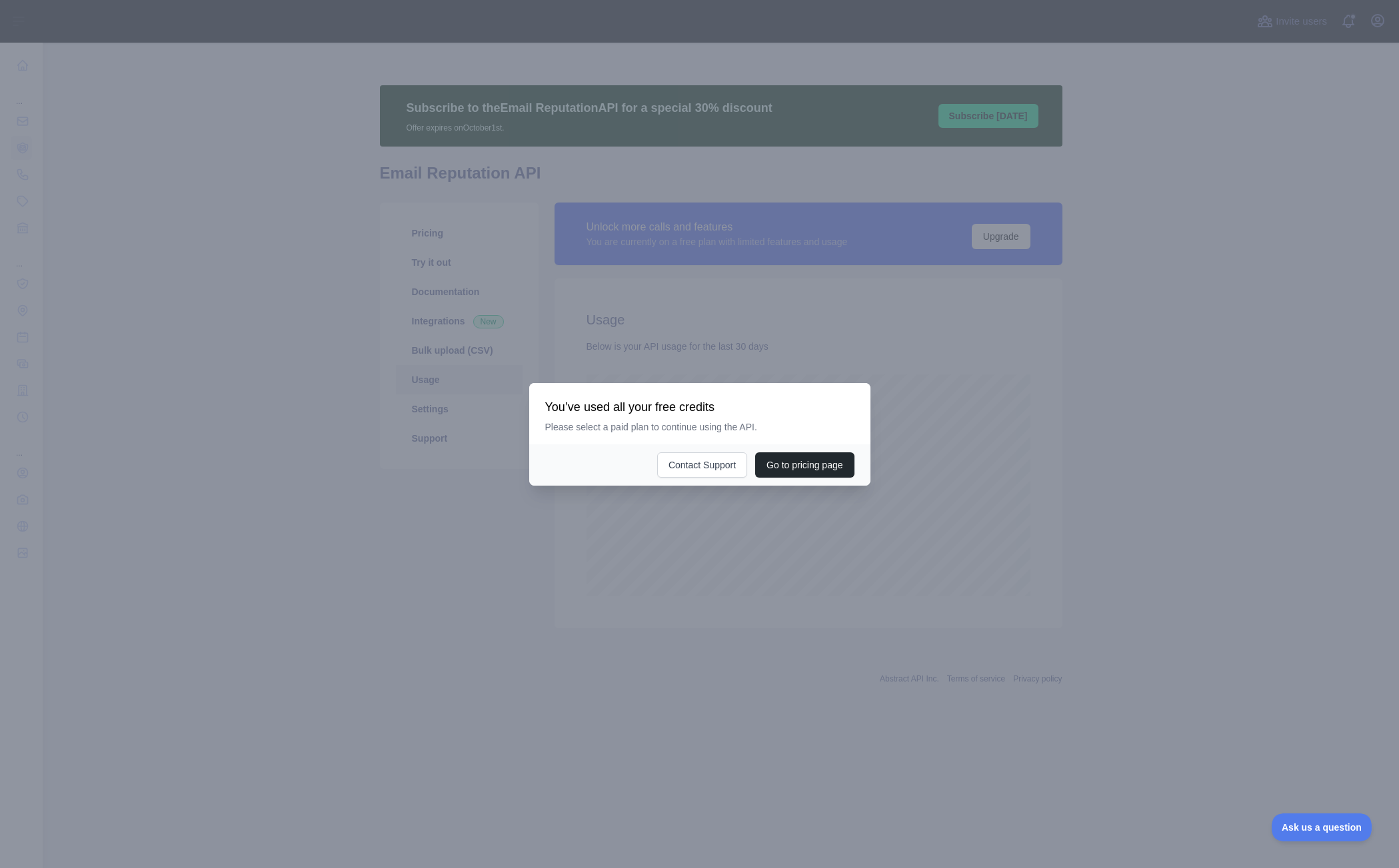
scroll to position [825, 1356]
click at [1107, 589] on div at bounding box center [700, 434] width 1399 height 868
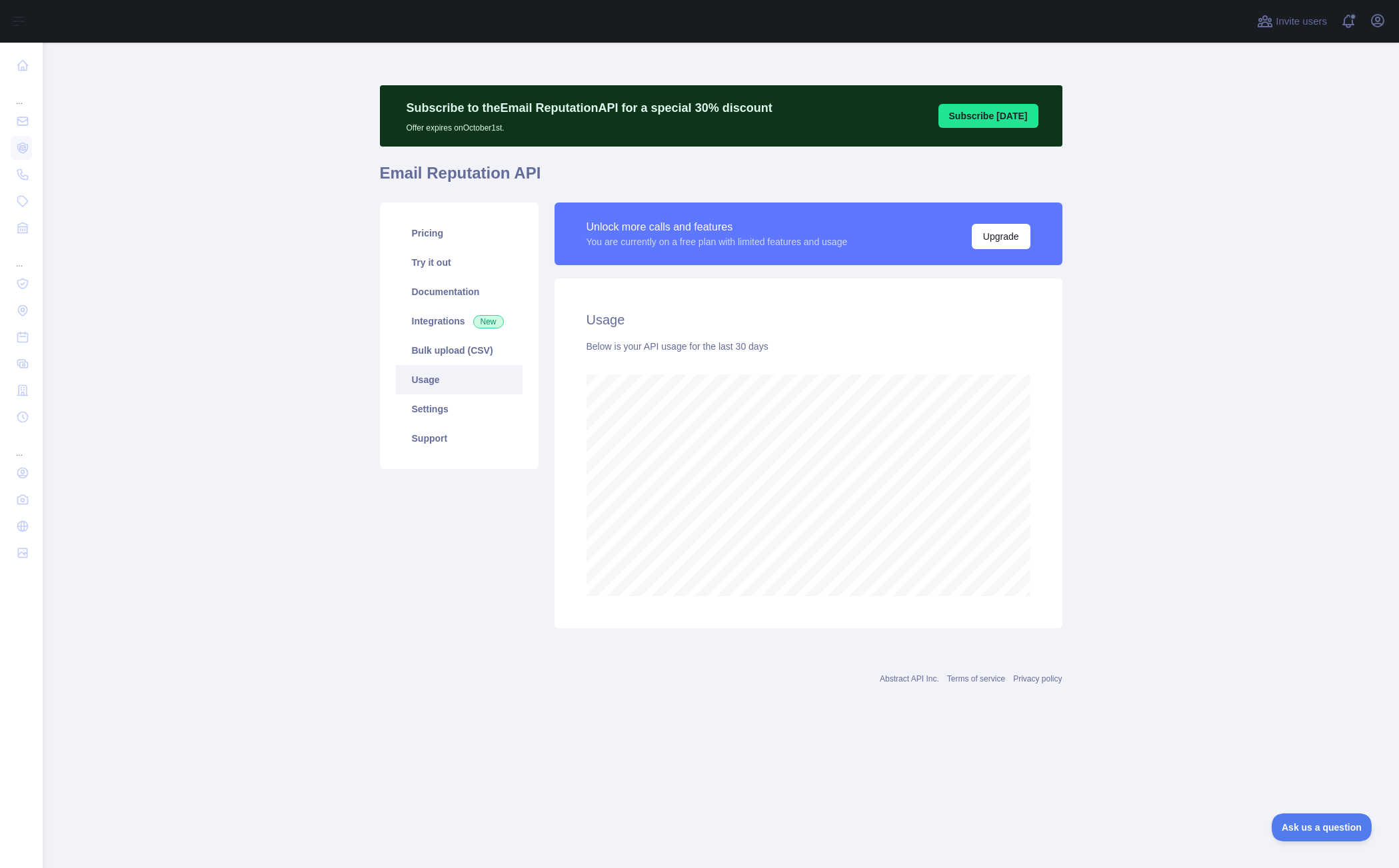
click at [208, 356] on main "Subscribe to the Email Reputation API for a special 30 % discount Offer expires…" at bounding box center [720, 455] width 1356 height 825
click at [1160, 222] on main "Subscribe to the Email Reputation API for a special 30 % discount Offer expires…" at bounding box center [720, 455] width 1356 height 825
click at [1133, 476] on main "Subscribe to the Email Reputation API for a special 30 % discount Offer expires…" at bounding box center [720, 455] width 1356 height 825
click at [451, 264] on link "Try it out" at bounding box center [459, 262] width 126 height 29
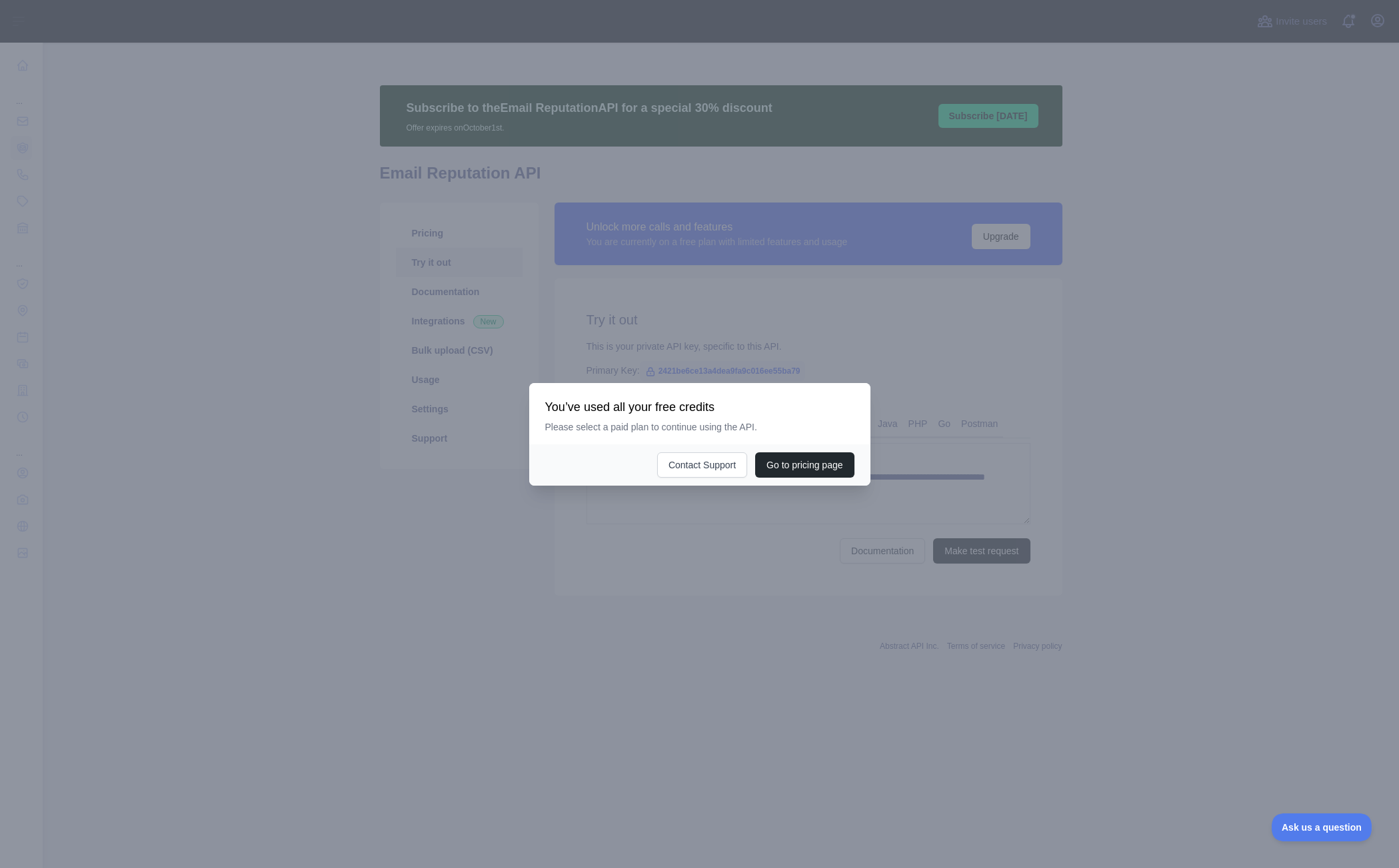
click at [277, 379] on div at bounding box center [700, 434] width 1399 height 868
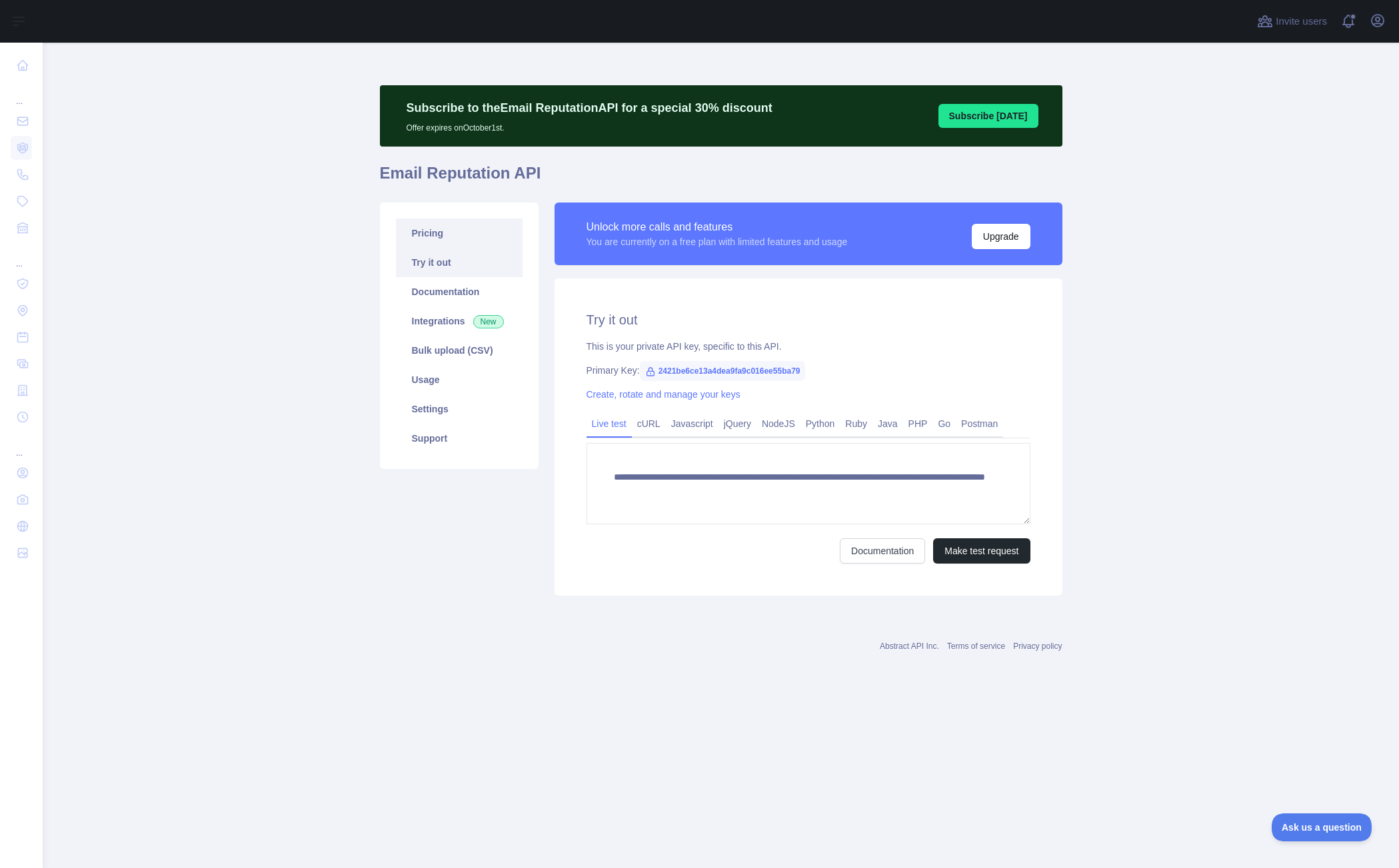
click at [436, 238] on link "Pricing" at bounding box center [459, 233] width 126 height 29
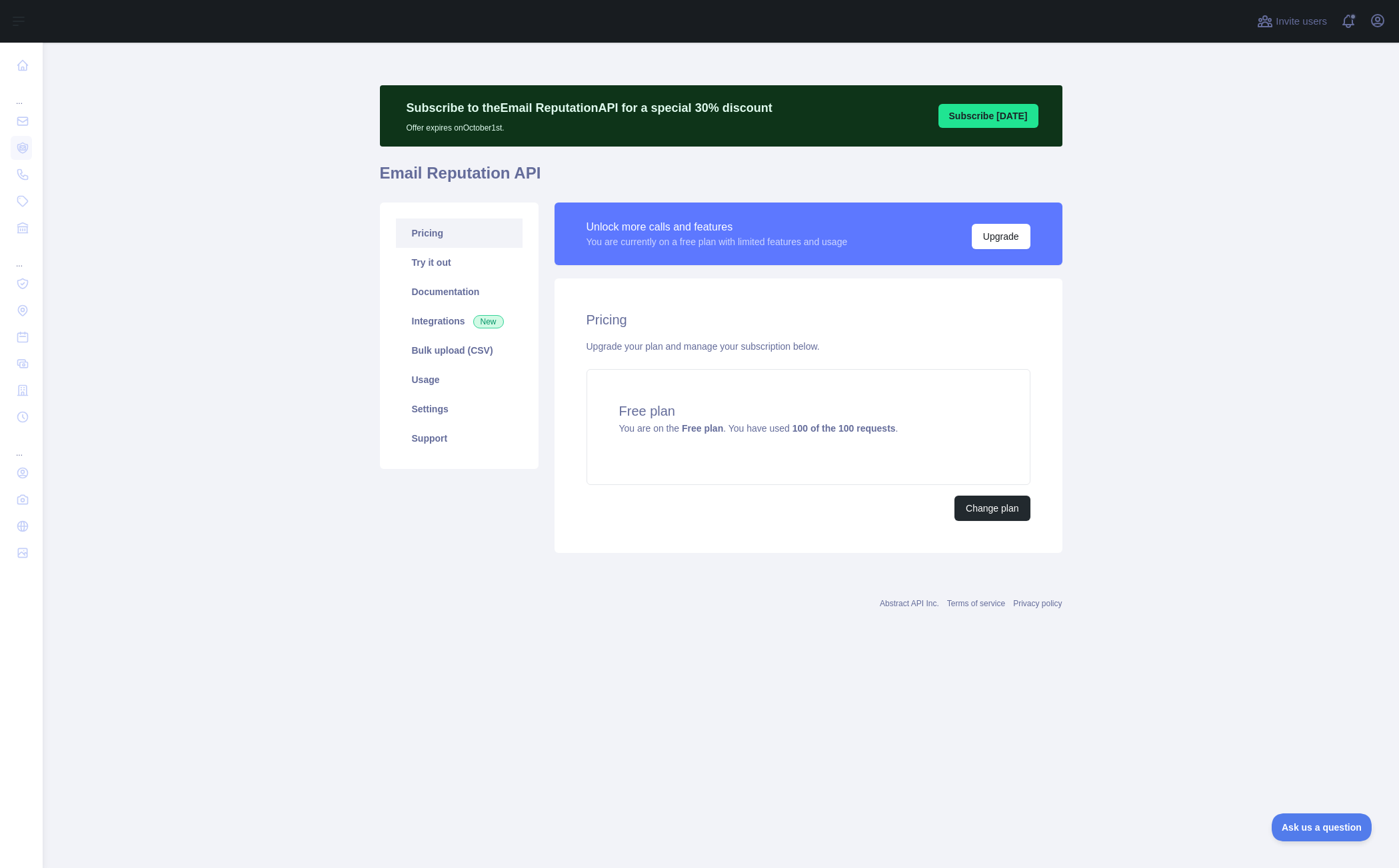
click at [257, 349] on main "Subscribe to the Email Reputation API for a special 30 % discount Offer expires…" at bounding box center [720, 455] width 1356 height 825
click at [1100, 464] on main "Subscribe to the Email Reputation API for a special 30 % discount Offer expires…" at bounding box center [720, 455] width 1356 height 825
click at [1176, 351] on main "Subscribe to the Email Reputation API for a special 30 % discount Offer expires…" at bounding box center [720, 455] width 1356 height 825
